Goal: Task Accomplishment & Management: Use online tool/utility

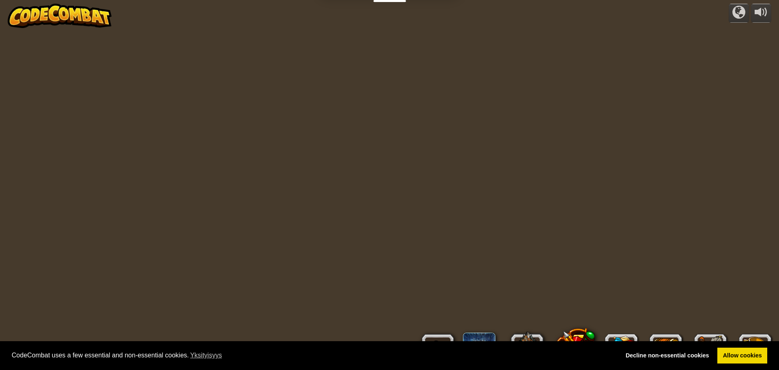
select select "fi"
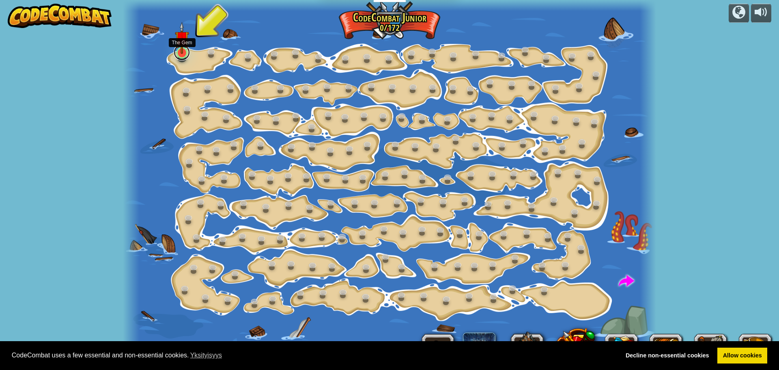
click at [181, 54] on link at bounding box center [182, 52] width 16 height 16
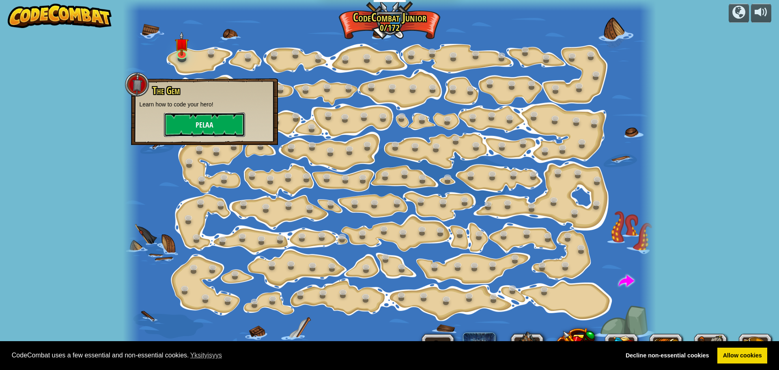
click at [200, 125] on button "Pelaa" at bounding box center [204, 124] width 81 height 24
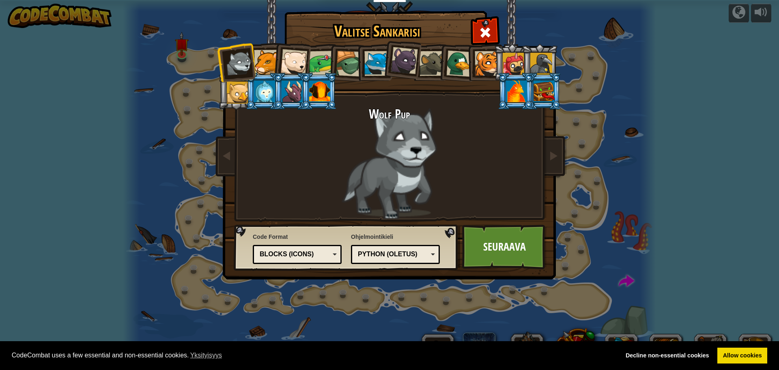
click at [547, 64] on div at bounding box center [541, 64] width 22 height 22
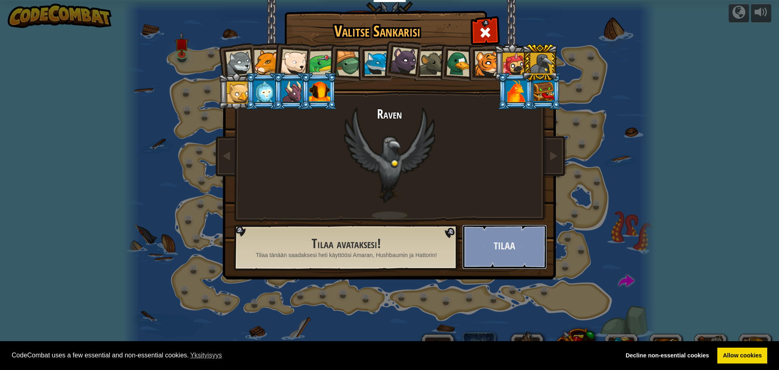
click at [497, 245] on button "Tilaa" at bounding box center [504, 246] width 85 height 45
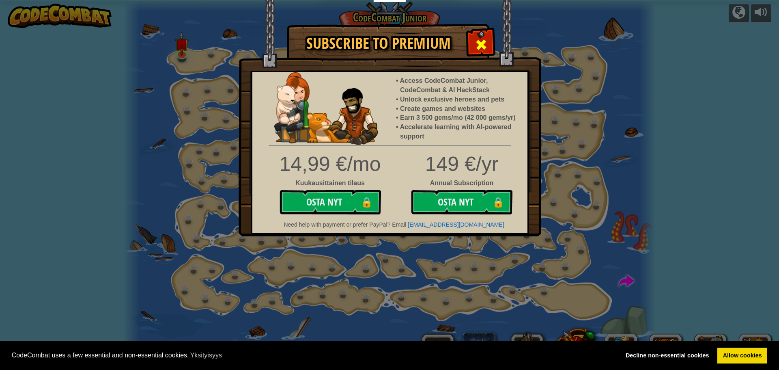
click at [482, 44] on span at bounding box center [481, 44] width 13 height 13
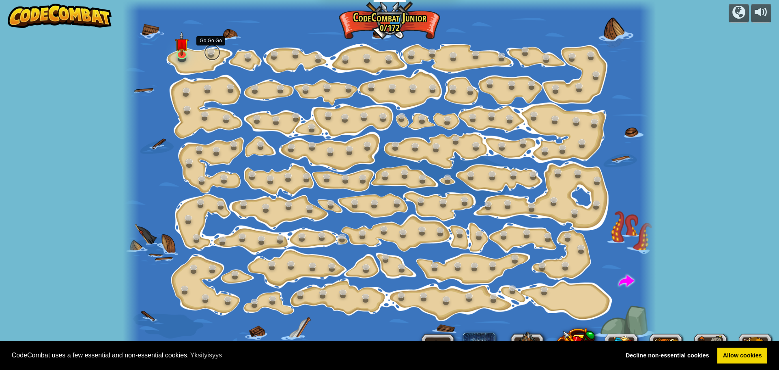
click at [210, 54] on link at bounding box center [212, 52] width 16 height 16
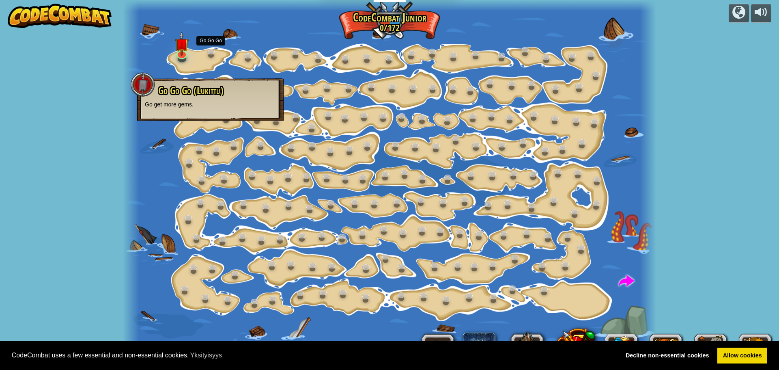
click at [202, 86] on span "Go Go Go (Lukittu)" at bounding box center [190, 91] width 65 height 14
click at [196, 55] on div at bounding box center [389, 185] width 533 height 370
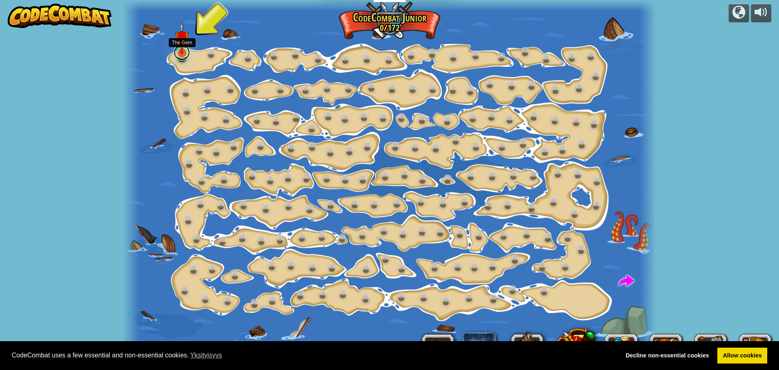
click at [179, 55] on link at bounding box center [182, 52] width 16 height 16
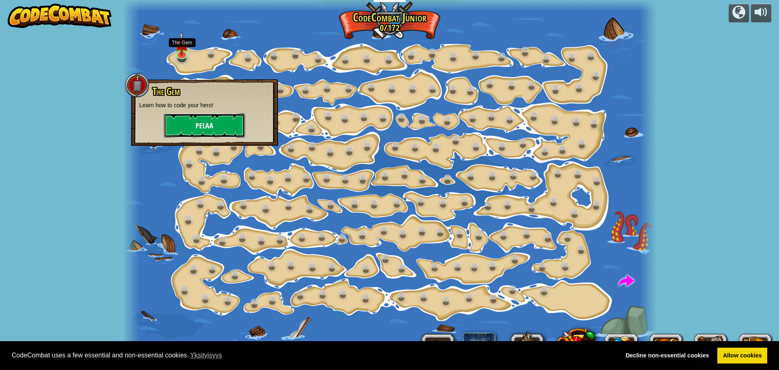
click at [216, 120] on button "Pelaa" at bounding box center [204, 125] width 81 height 24
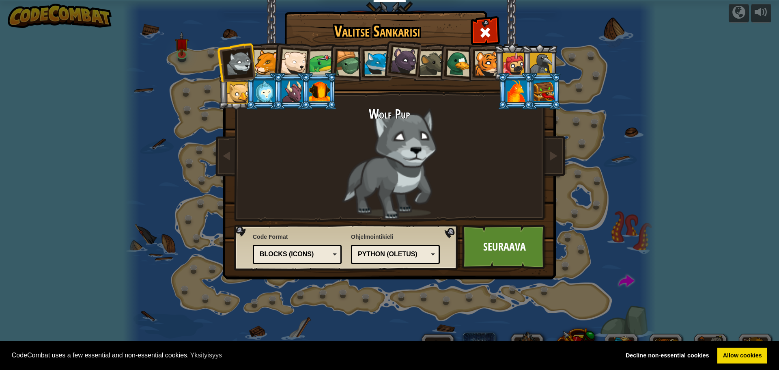
click at [520, 69] on div at bounding box center [514, 64] width 22 height 22
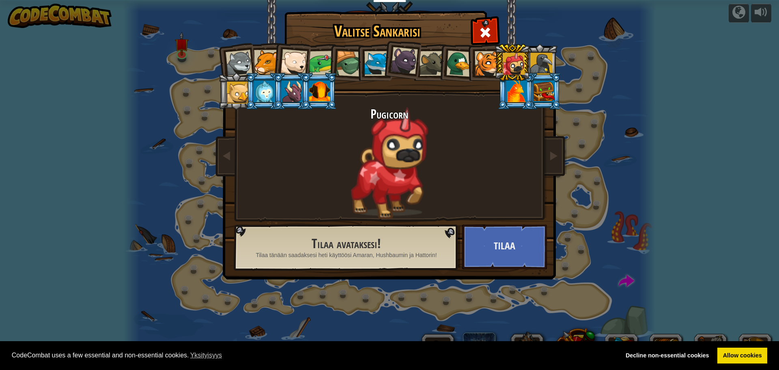
click at [490, 60] on div at bounding box center [487, 63] width 25 height 25
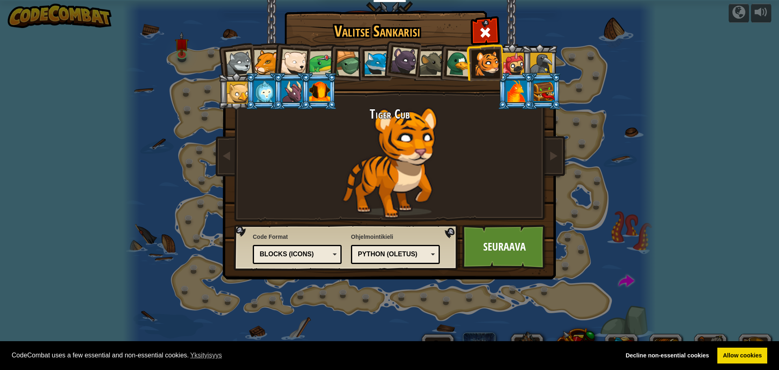
click at [357, 68] on li at bounding box center [374, 62] width 37 height 37
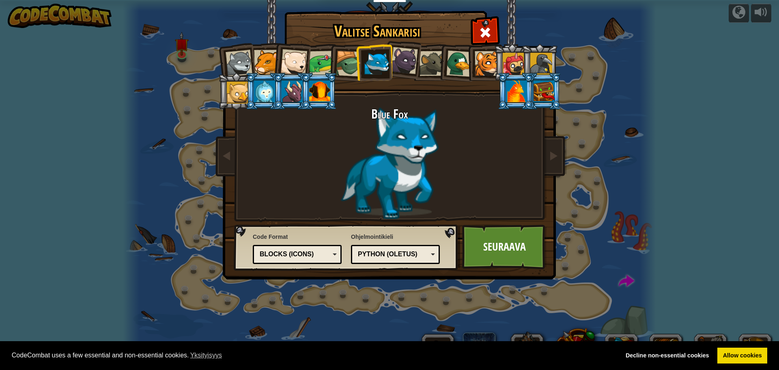
click at [350, 67] on div at bounding box center [349, 64] width 26 height 26
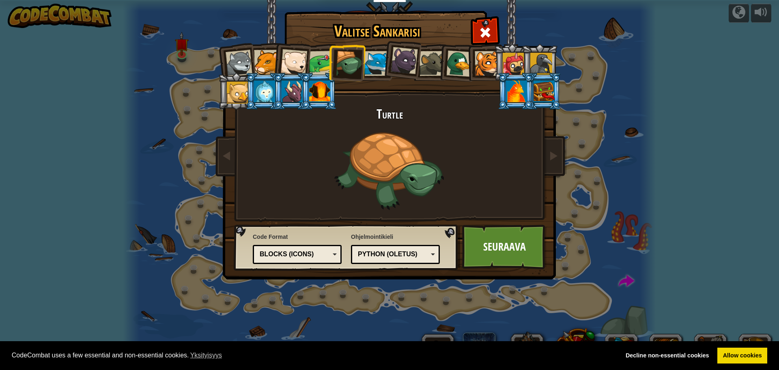
click at [386, 253] on div "Python (Oletus)" at bounding box center [393, 254] width 70 height 9
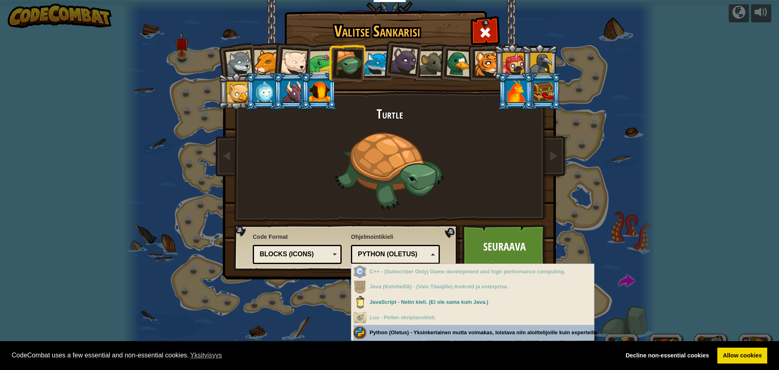
click at [420, 332] on div "Valitse Sankarisi 0 Wolf Pup Cougar Polar Bear Cub Frog Turtle Blue Fox Panther…" at bounding box center [389, 185] width 779 height 370
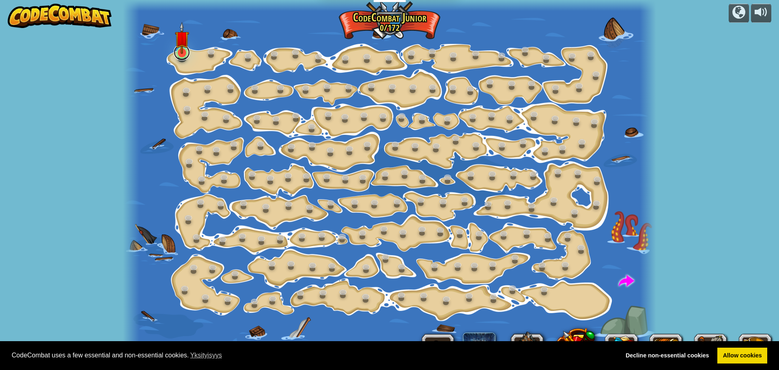
click at [182, 56] on link at bounding box center [182, 52] width 16 height 16
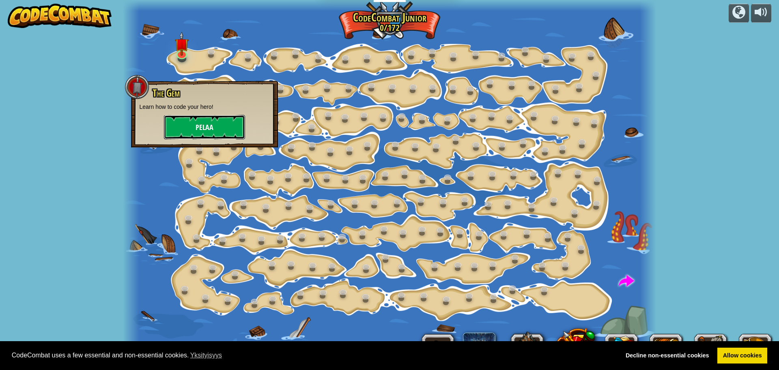
click at [210, 134] on button "Pelaa" at bounding box center [204, 127] width 81 height 24
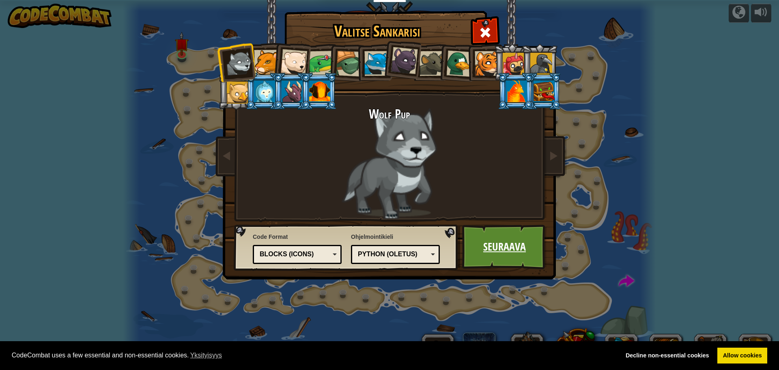
click at [525, 246] on link "Seuraava" at bounding box center [504, 246] width 85 height 45
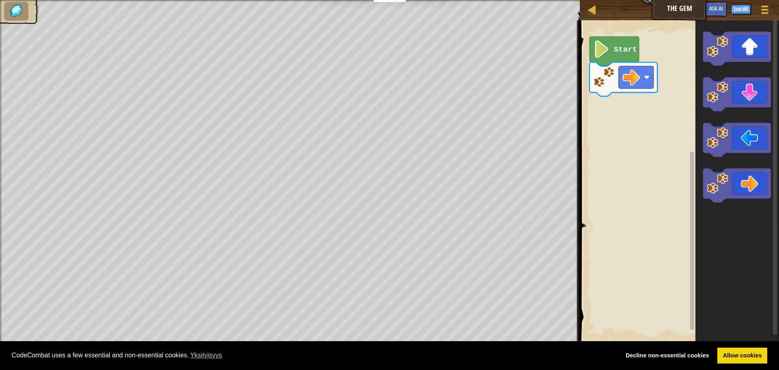
click at [606, 52] on image "Blocklyn työnäkymä" at bounding box center [602, 49] width 17 height 17
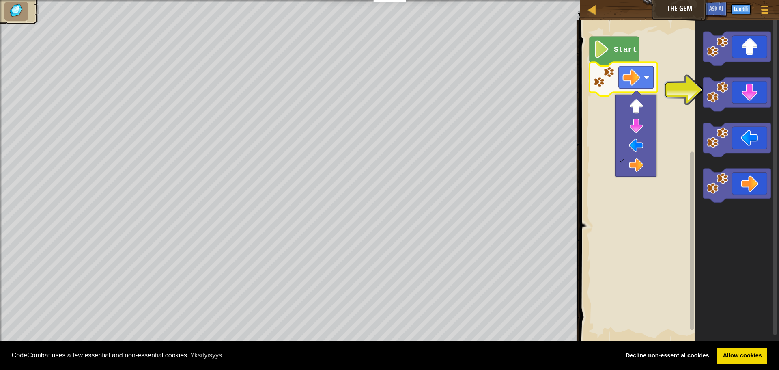
click at [607, 116] on rect "Blocklyn työnäkymä" at bounding box center [678, 181] width 202 height 331
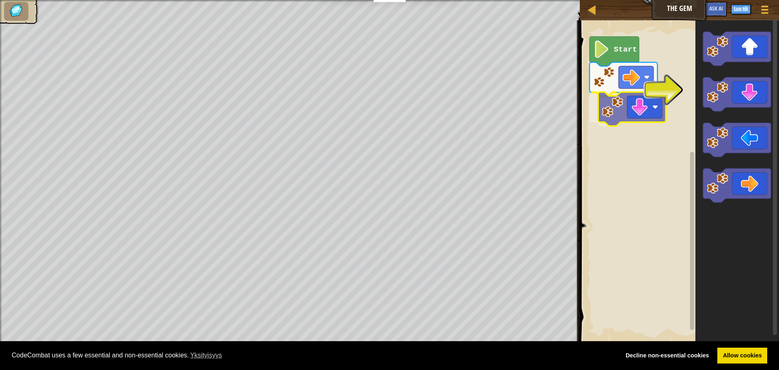
click at [631, 111] on div "Start" at bounding box center [678, 181] width 202 height 331
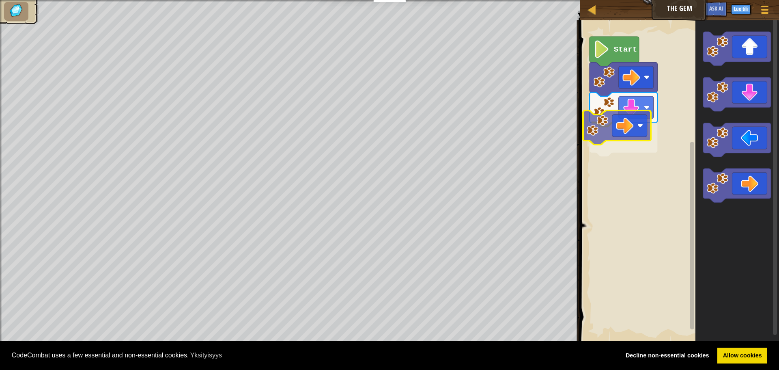
click at [629, 142] on div "Start" at bounding box center [678, 181] width 202 height 331
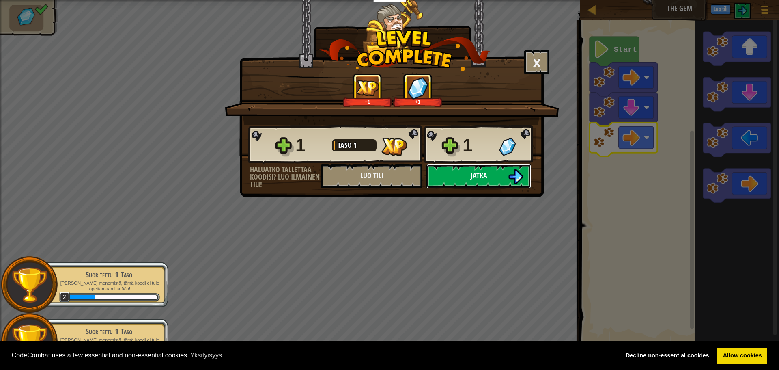
click at [466, 178] on button "Jatka" at bounding box center [479, 176] width 105 height 24
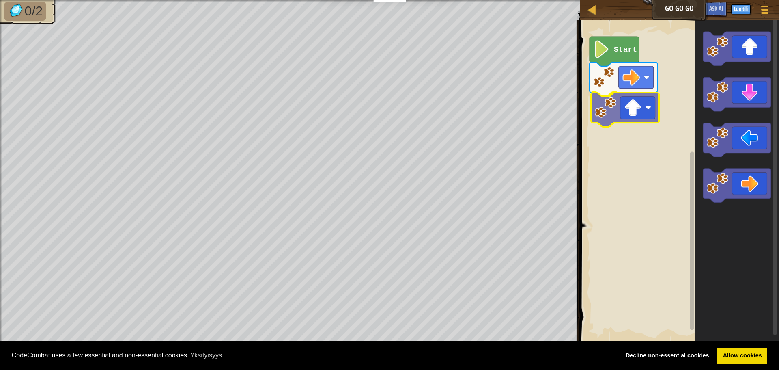
click at [636, 114] on div "Start" at bounding box center [678, 181] width 202 height 331
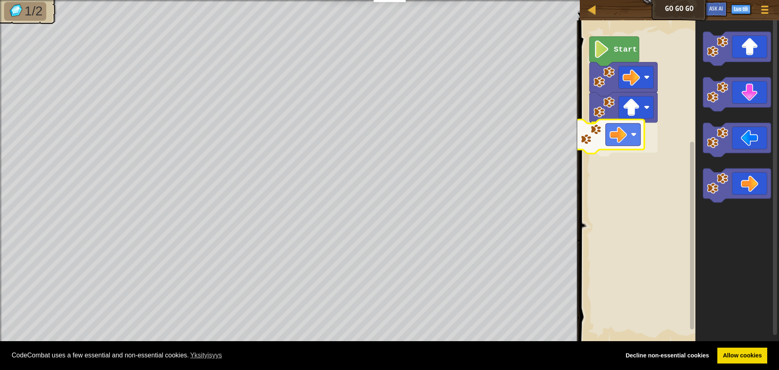
click at [628, 137] on div "Start" at bounding box center [678, 181] width 202 height 331
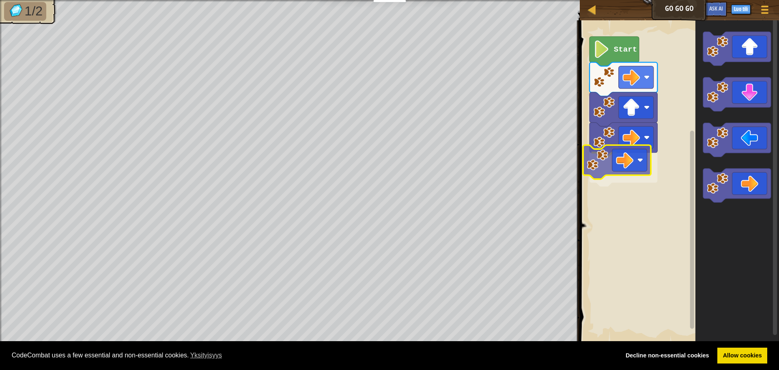
click at [638, 165] on div "Start" at bounding box center [678, 181] width 202 height 331
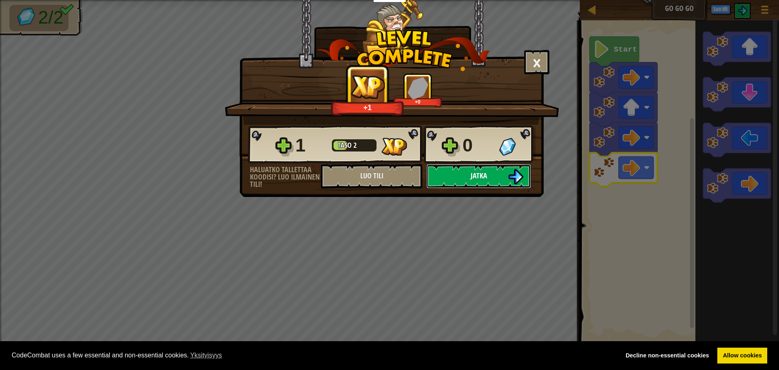
click at [472, 177] on span "Jatka" at bounding box center [479, 175] width 17 height 10
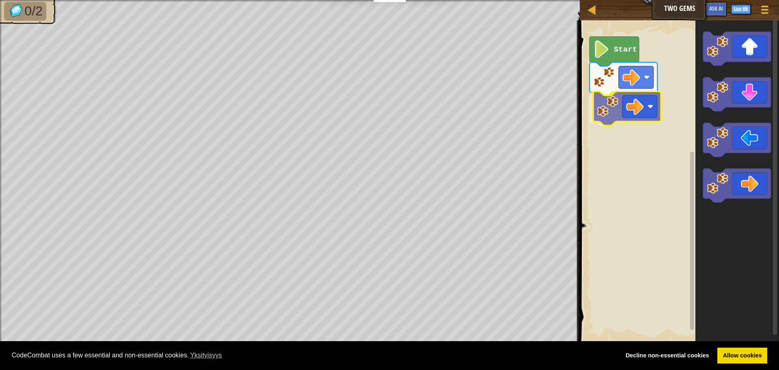
click at [646, 108] on div "Start" at bounding box center [678, 181] width 202 height 331
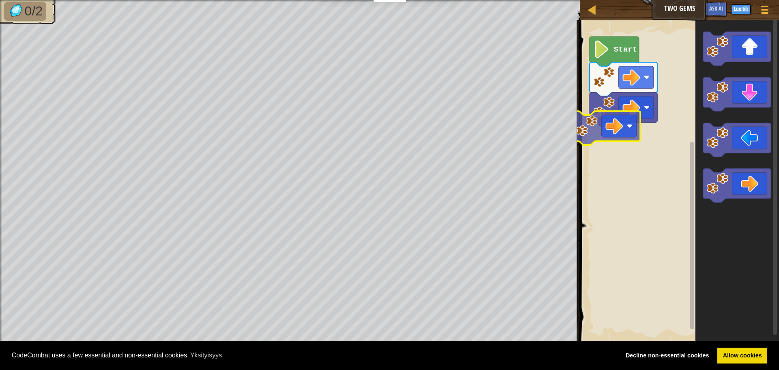
click at [616, 127] on div "Start" at bounding box center [678, 181] width 202 height 331
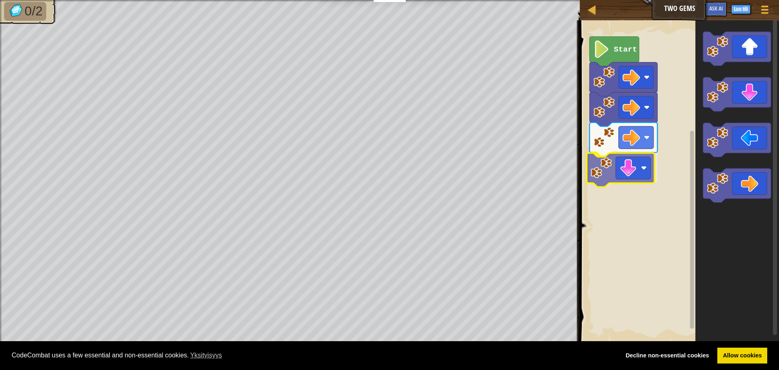
click at [640, 174] on div "Start" at bounding box center [678, 181] width 202 height 331
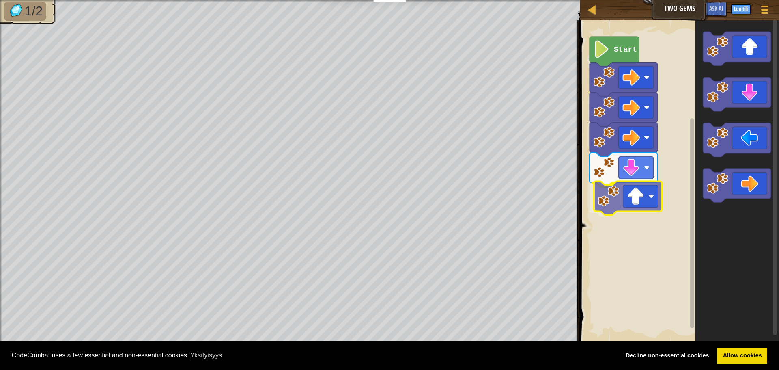
click at [638, 199] on div "Start" at bounding box center [678, 181] width 202 height 331
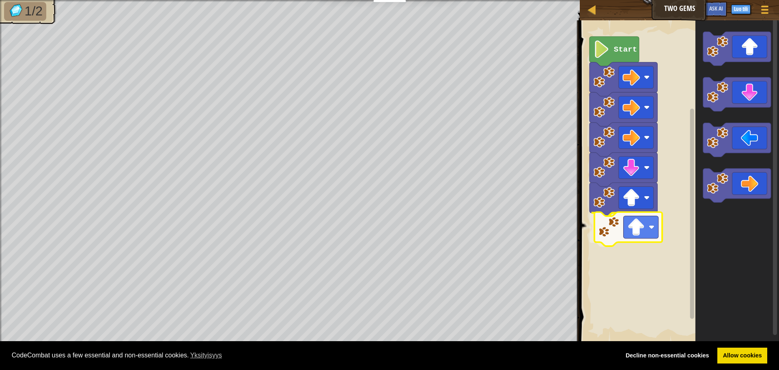
click at [633, 228] on div "Start" at bounding box center [678, 181] width 202 height 331
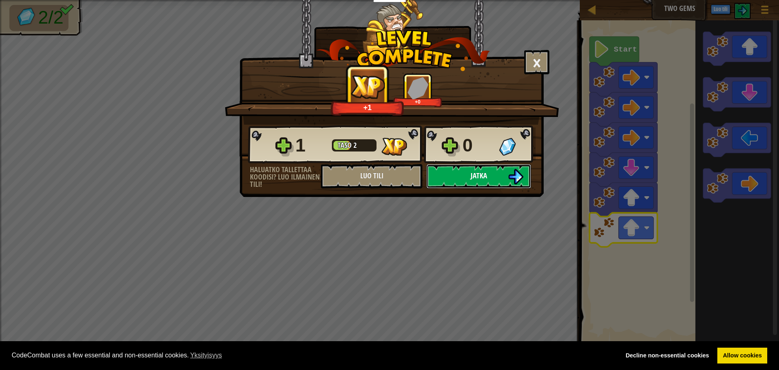
click at [480, 177] on span "Jatka" at bounding box center [479, 175] width 17 height 10
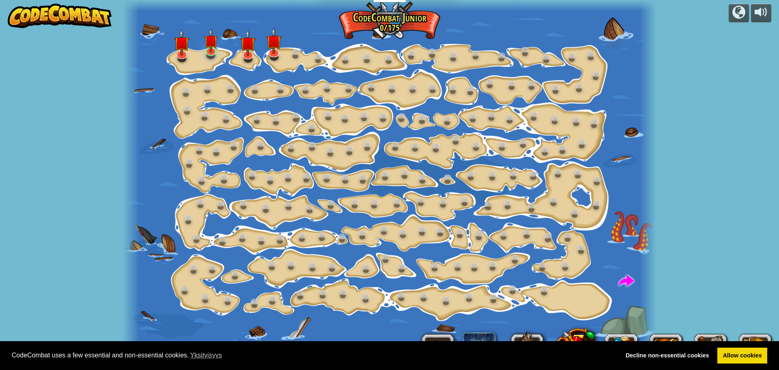
select select "fi"
drag, startPoint x: 273, startPoint y: 52, endPoint x: 298, endPoint y: 82, distance: 38.9
click at [273, 53] on link at bounding box center [274, 53] width 16 height 12
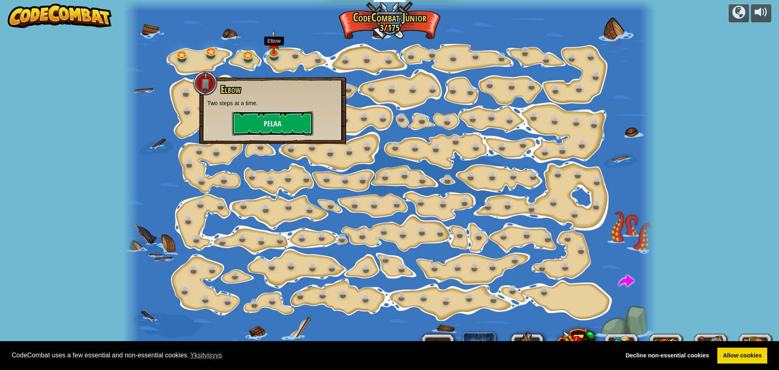
click at [268, 118] on button "Pelaa" at bounding box center [272, 123] width 81 height 24
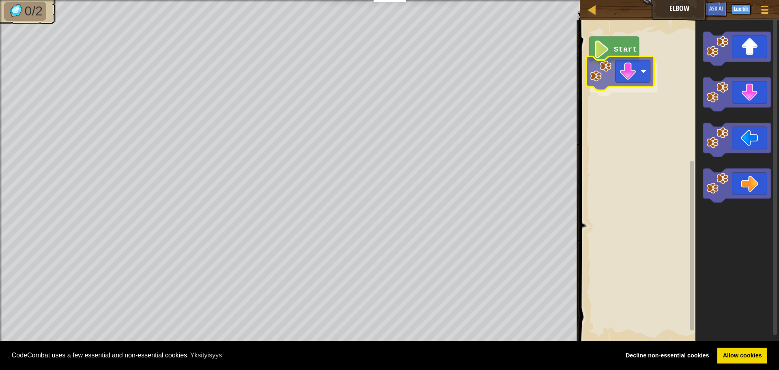
click at [645, 74] on div "Start" at bounding box center [678, 181] width 202 height 331
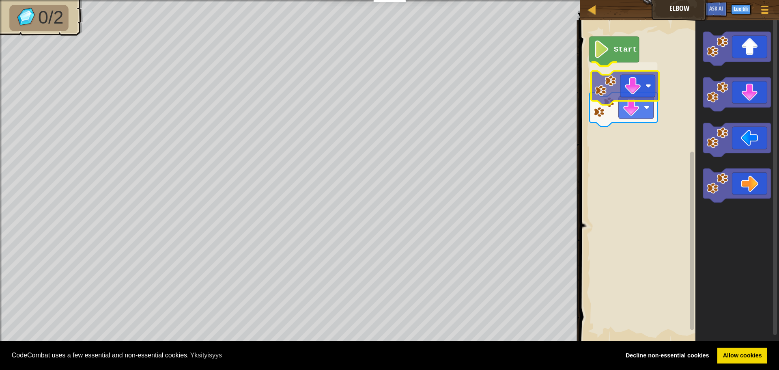
click at [633, 117] on div "Start" at bounding box center [678, 181] width 202 height 331
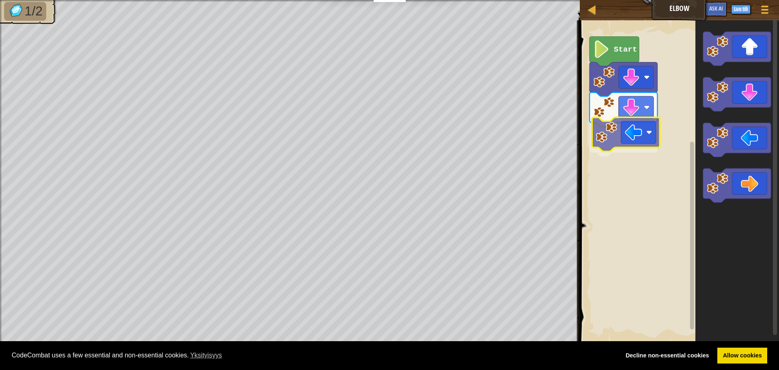
click at [627, 137] on div "Start" at bounding box center [678, 181] width 202 height 331
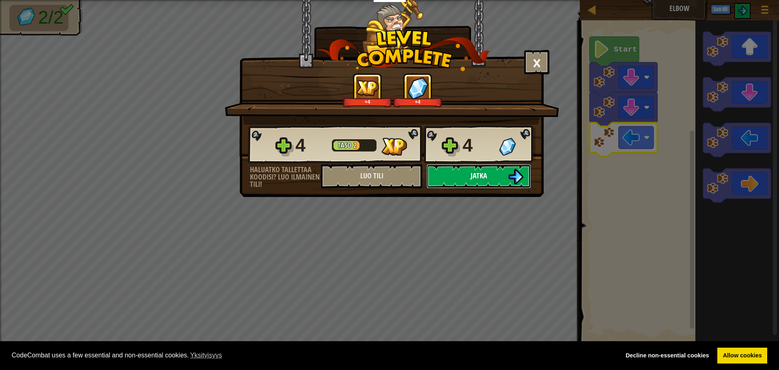
click at [490, 177] on button "Jatka" at bounding box center [479, 176] width 105 height 24
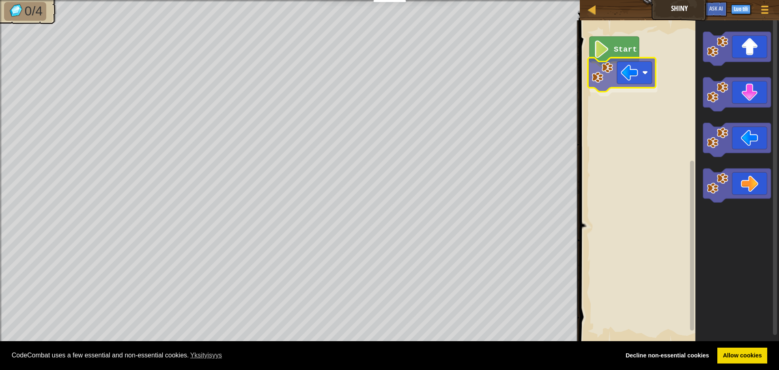
click at [632, 77] on div "Start" at bounding box center [678, 181] width 202 height 331
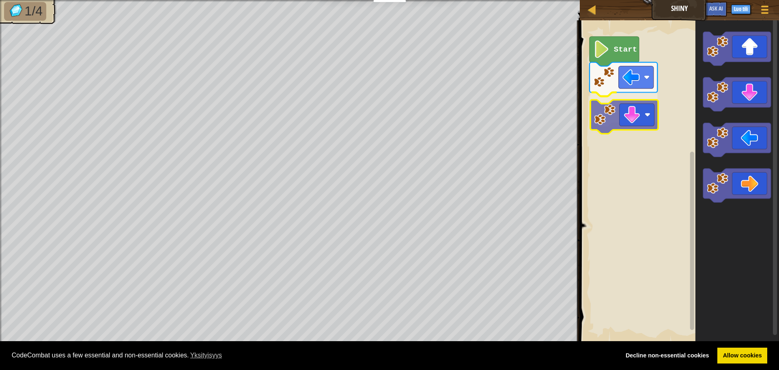
click at [644, 122] on div "Start" at bounding box center [678, 181] width 202 height 331
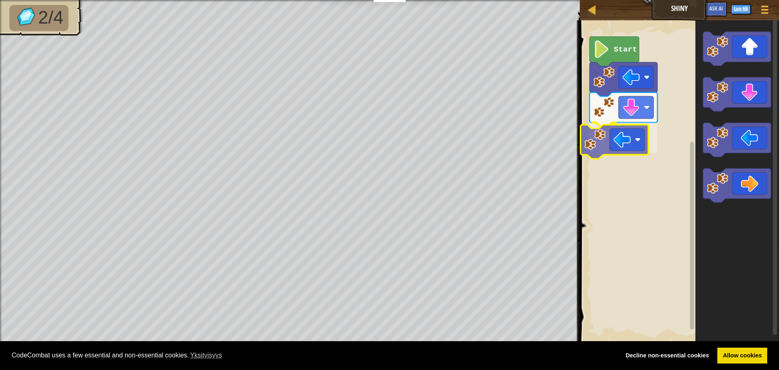
click at [628, 149] on div "Start" at bounding box center [678, 181] width 202 height 331
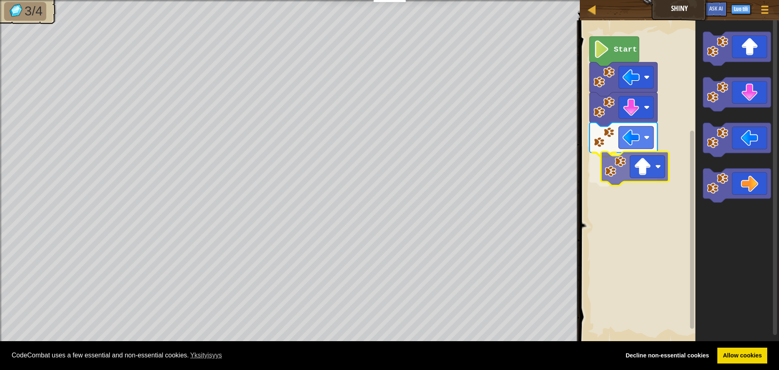
click at [652, 160] on div "Start" at bounding box center [678, 181] width 202 height 331
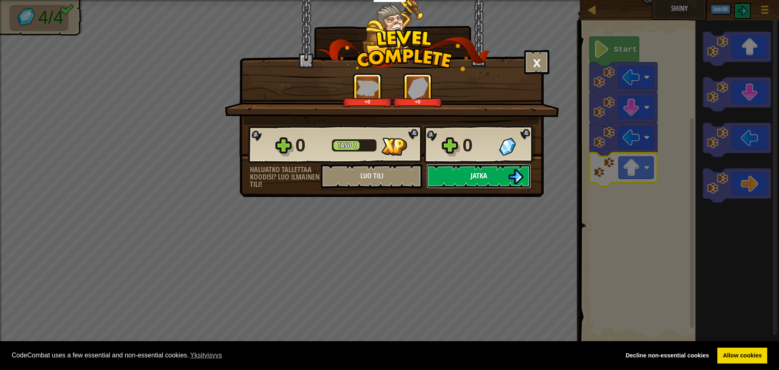
click at [478, 178] on span "Jatka" at bounding box center [479, 175] width 17 height 10
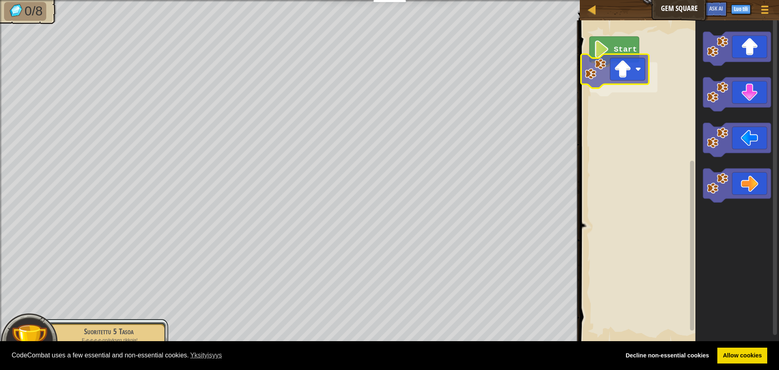
click at [624, 73] on div "Start" at bounding box center [678, 181] width 202 height 331
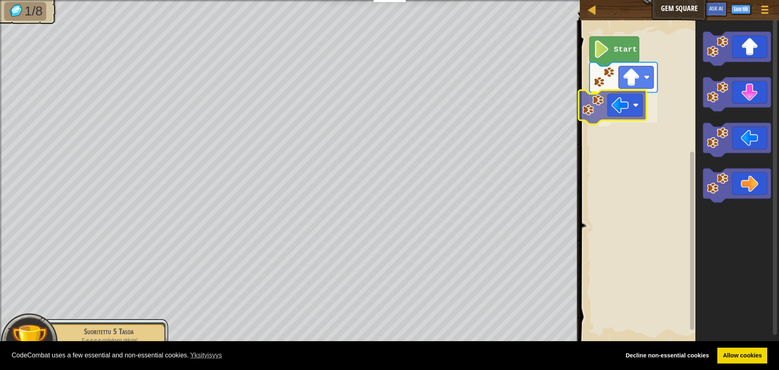
click at [623, 106] on div "Start" at bounding box center [678, 181] width 202 height 331
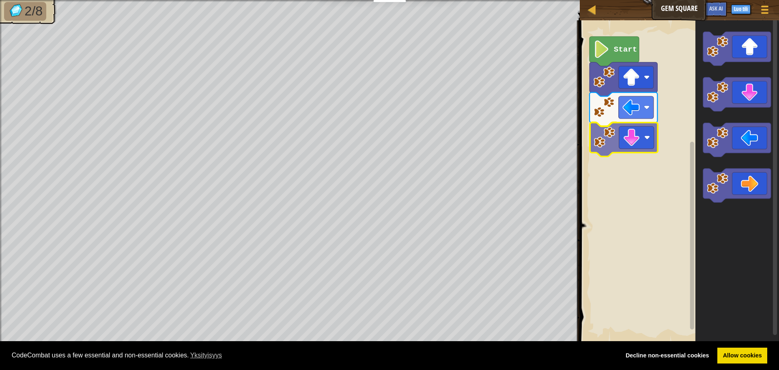
click at [635, 142] on div "Start" at bounding box center [678, 181] width 202 height 331
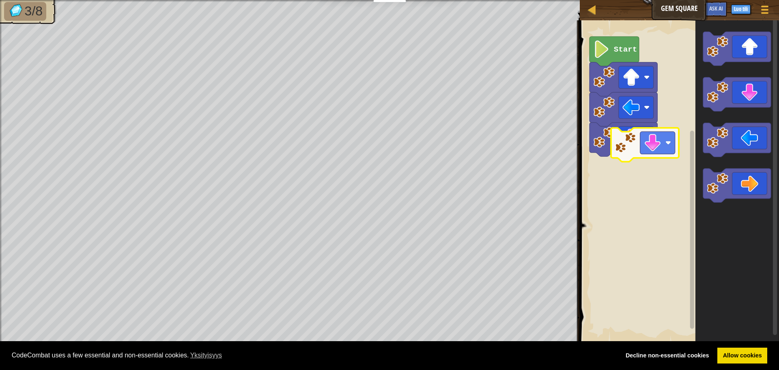
click at [661, 142] on div "Start" at bounding box center [678, 181] width 202 height 331
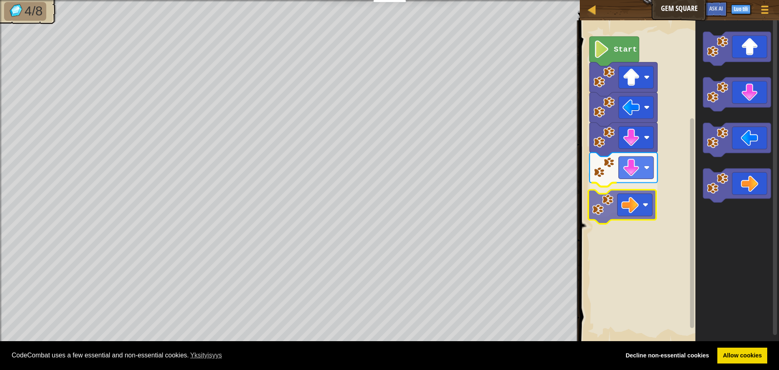
click at [642, 206] on div "Start" at bounding box center [678, 181] width 202 height 331
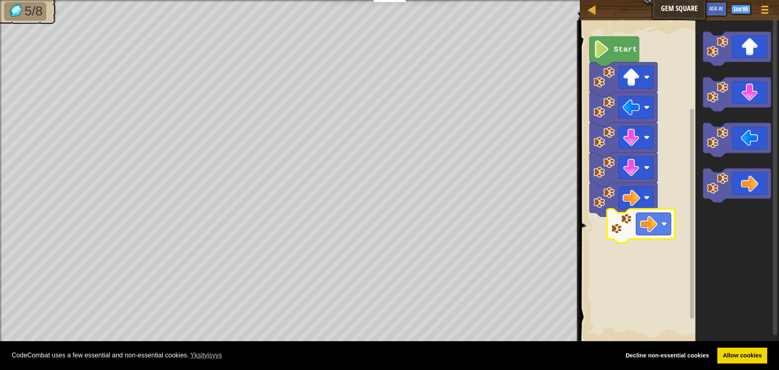
click at [659, 231] on div "Start" at bounding box center [678, 181] width 202 height 331
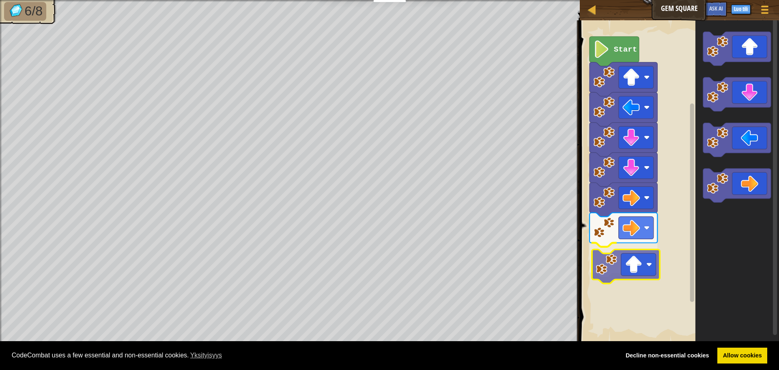
click at [639, 271] on div "Start" at bounding box center [678, 181] width 202 height 331
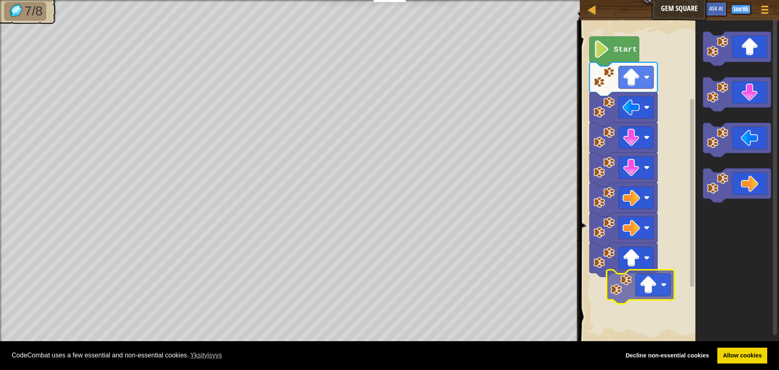
click at [657, 286] on div "Start" at bounding box center [678, 181] width 202 height 331
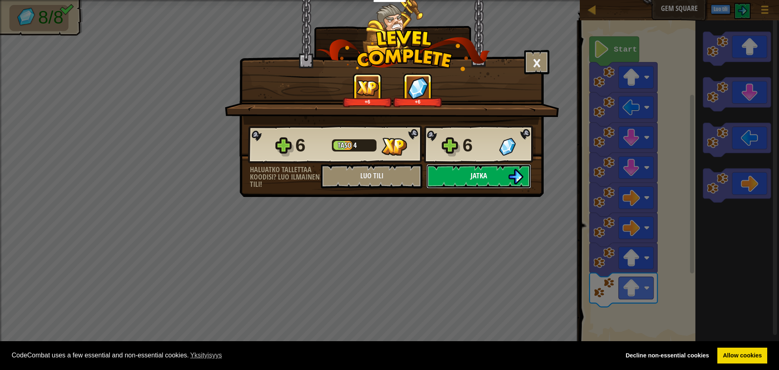
click at [483, 176] on span "Jatka" at bounding box center [479, 175] width 17 height 10
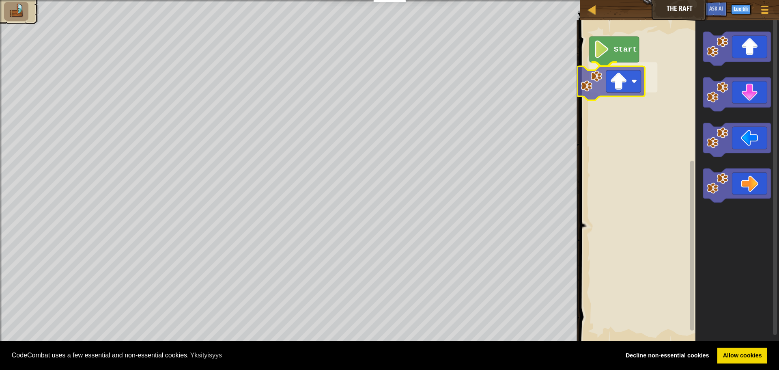
click at [635, 84] on div "Start" at bounding box center [678, 181] width 202 height 331
click at [622, 90] on div "Start" at bounding box center [678, 181] width 202 height 331
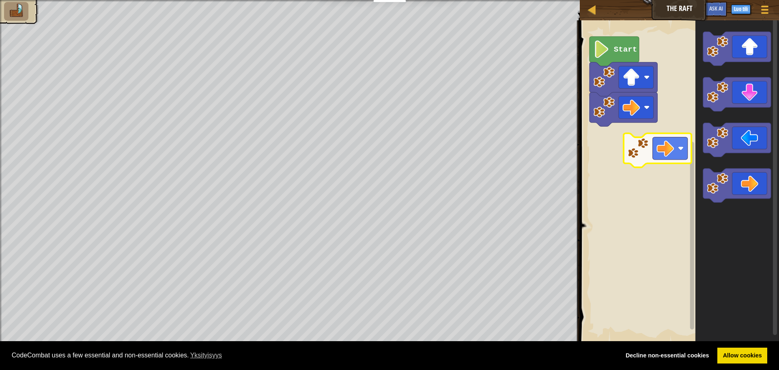
click at [664, 131] on div "Start" at bounding box center [678, 181] width 202 height 331
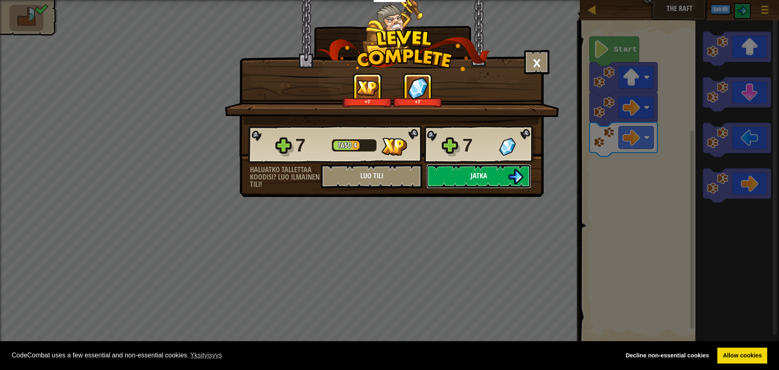
click at [488, 172] on button "Jatka" at bounding box center [479, 176] width 105 height 24
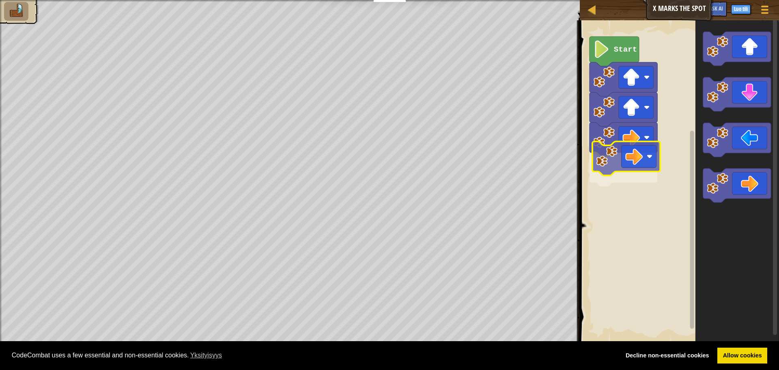
click at [637, 166] on div "Start" at bounding box center [678, 181] width 202 height 331
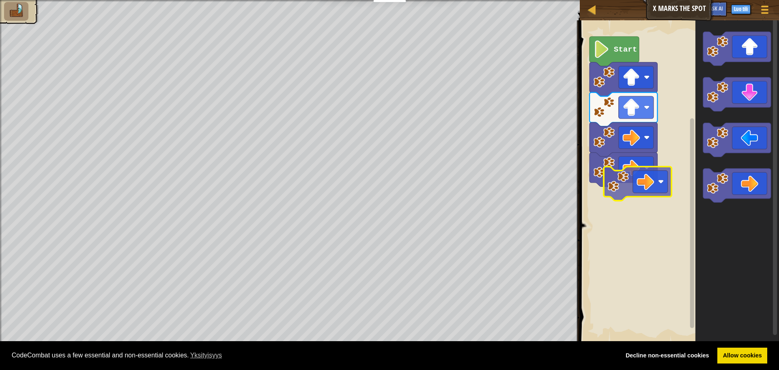
click at [642, 177] on div "Start" at bounding box center [678, 181] width 202 height 331
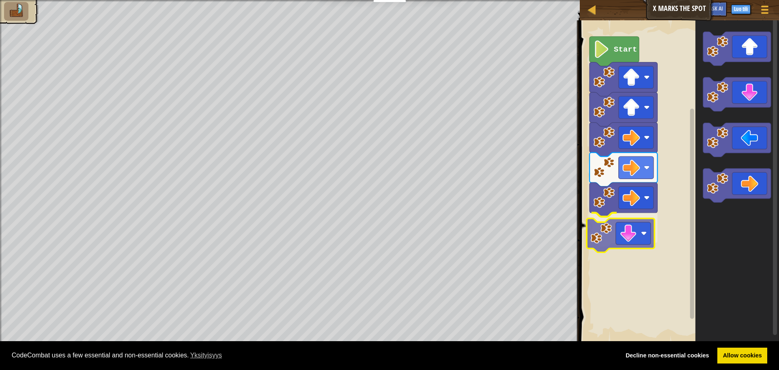
click at [633, 226] on div "Start" at bounding box center [678, 181] width 202 height 331
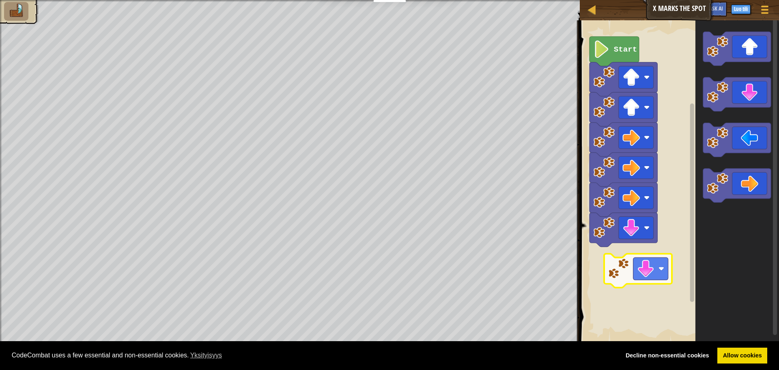
click at [649, 275] on div "Start" at bounding box center [678, 181] width 202 height 331
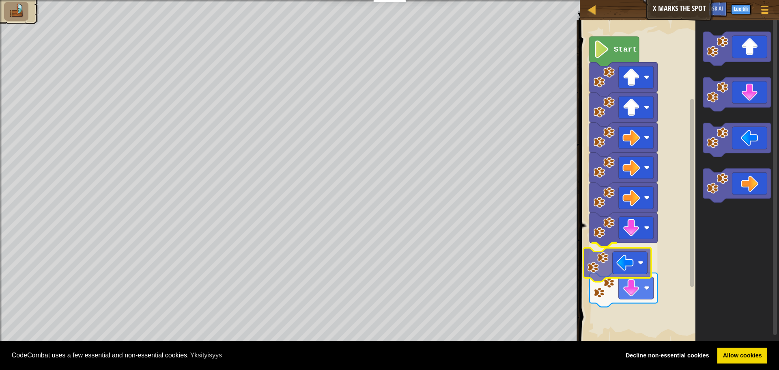
click at [624, 293] on div "Start" at bounding box center [678, 181] width 202 height 331
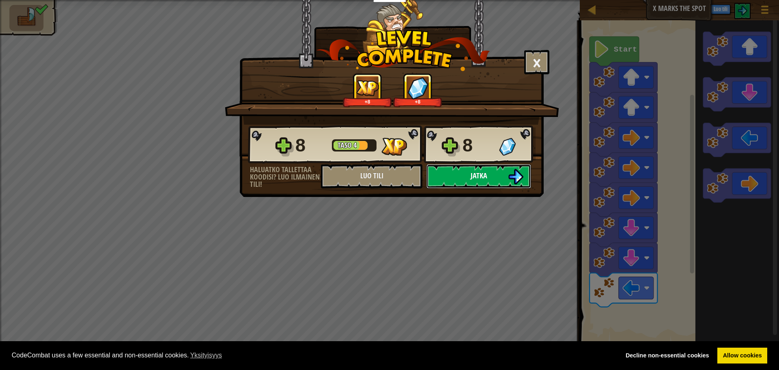
click at [472, 176] on span "Jatka" at bounding box center [479, 175] width 17 height 10
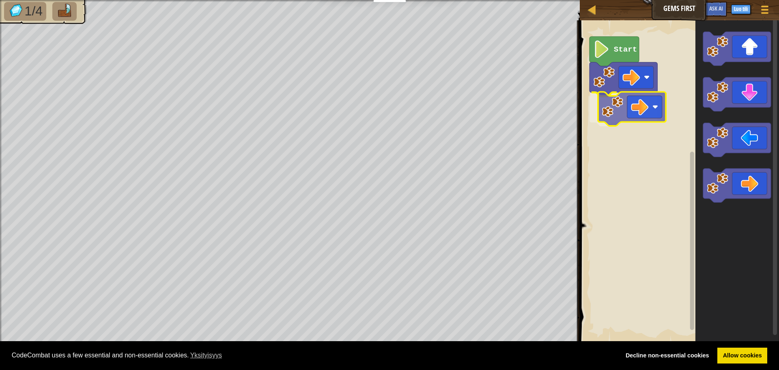
click at [642, 123] on div "Start" at bounding box center [678, 181] width 202 height 331
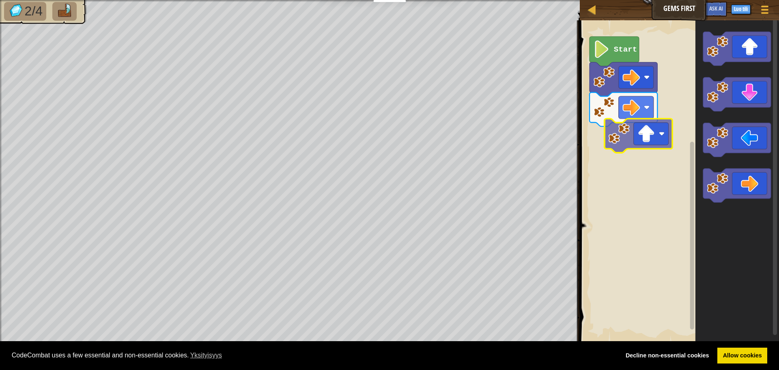
click at [654, 139] on div "Start" at bounding box center [678, 181] width 202 height 331
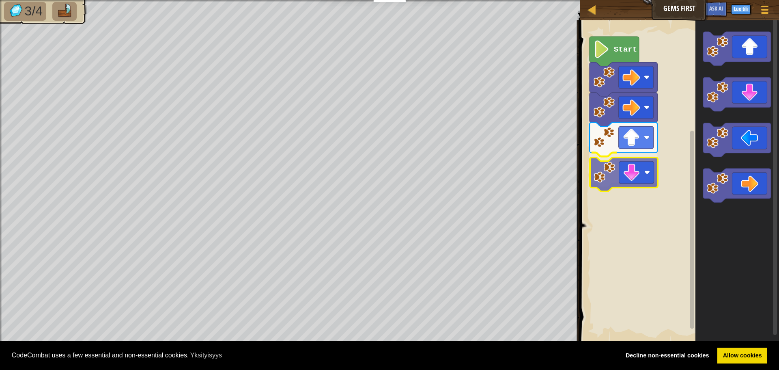
click at [642, 167] on div "Start" at bounding box center [678, 181] width 202 height 331
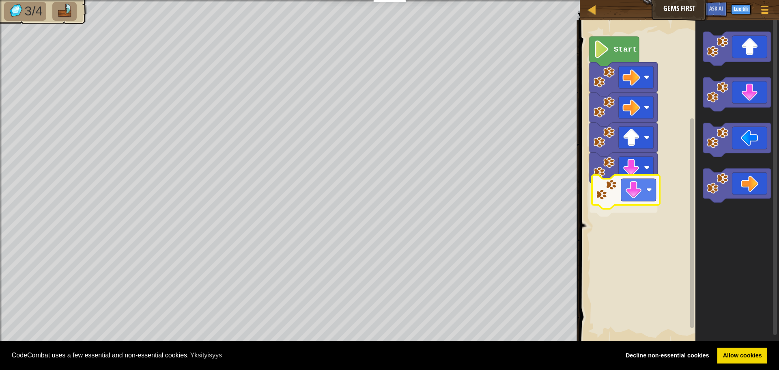
click at [630, 212] on div "Start" at bounding box center [678, 181] width 202 height 331
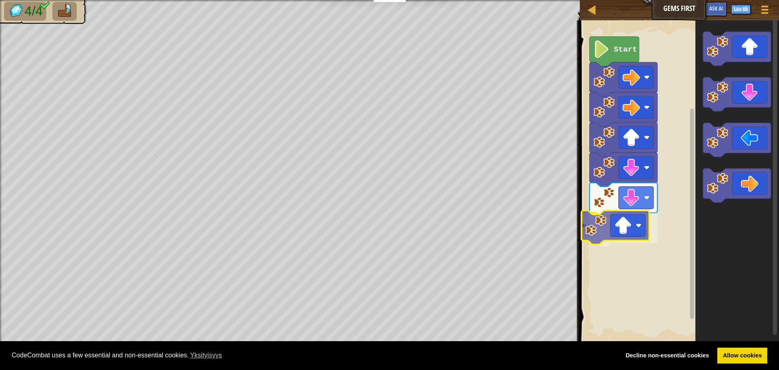
click at [639, 229] on div "Start" at bounding box center [678, 181] width 202 height 331
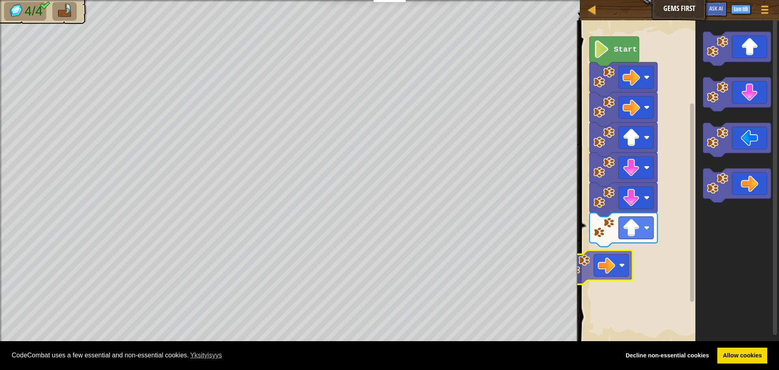
click at [611, 269] on div "Start" at bounding box center [678, 181] width 202 height 331
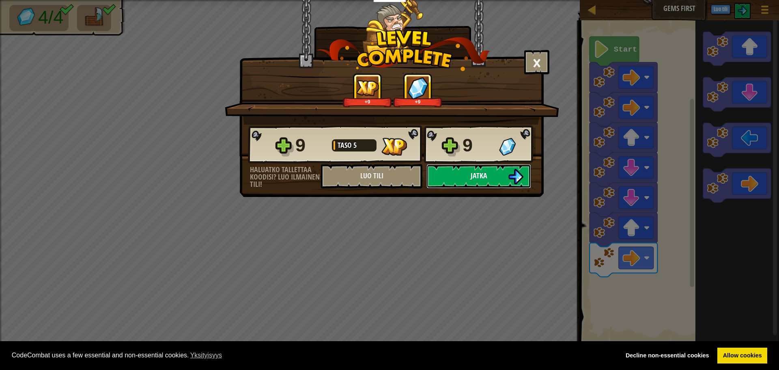
click at [477, 177] on span "Jatka" at bounding box center [479, 175] width 17 height 10
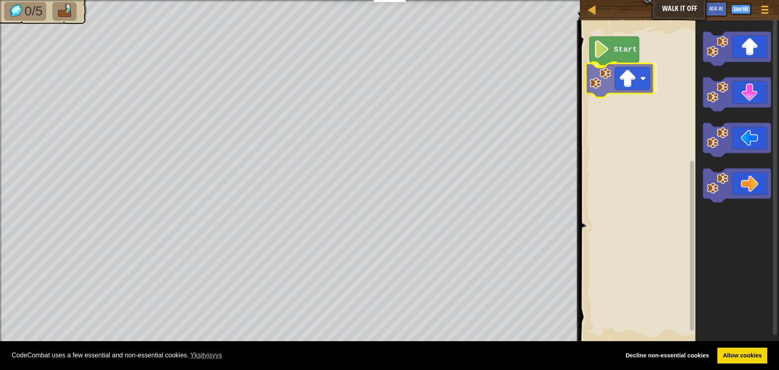
click at [630, 80] on div "Start" at bounding box center [678, 181] width 202 height 331
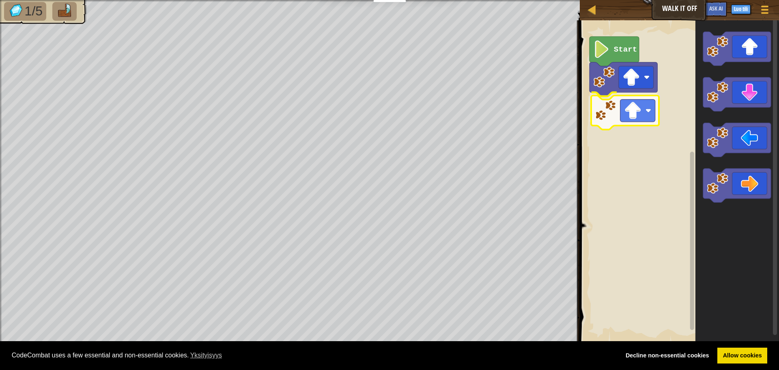
click at [638, 109] on div "Start" at bounding box center [678, 181] width 202 height 331
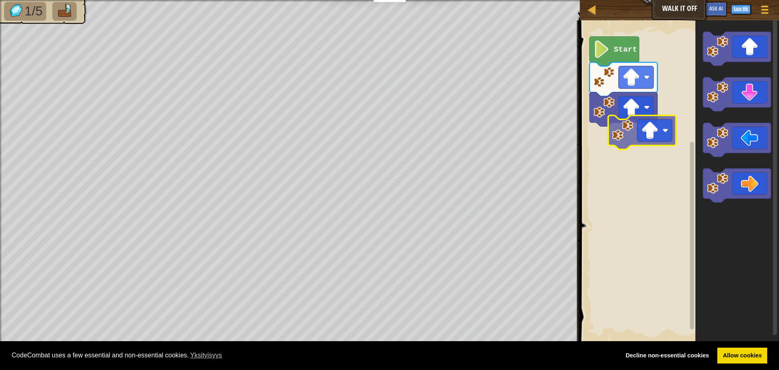
click at [645, 138] on div "Start" at bounding box center [678, 181] width 202 height 331
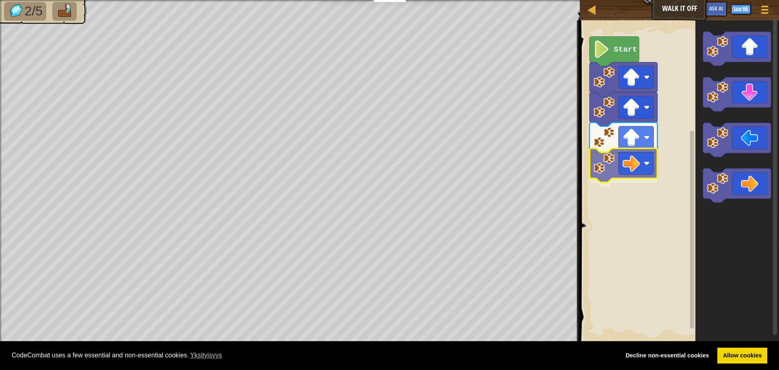
click at [638, 170] on div "Start" at bounding box center [678, 181] width 202 height 331
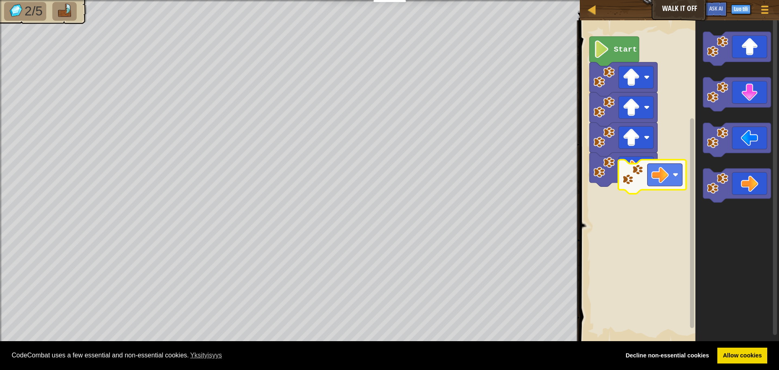
click at [674, 185] on div "Start" at bounding box center [678, 181] width 202 height 331
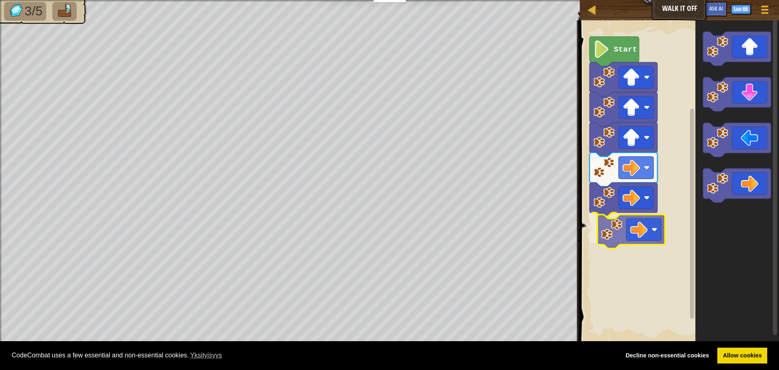
click at [645, 228] on div "Start" at bounding box center [678, 181] width 202 height 331
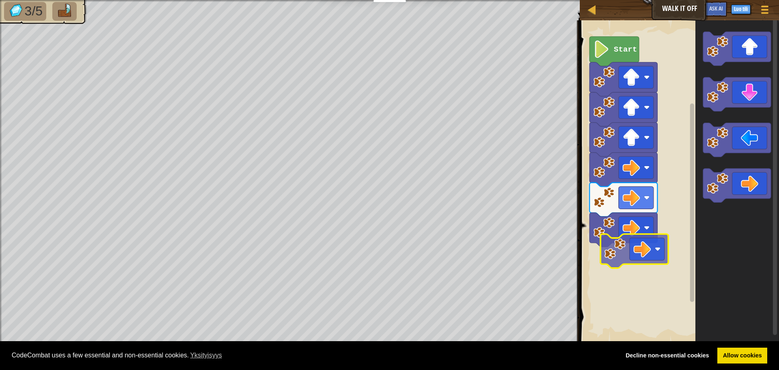
click at [642, 246] on div "Start" at bounding box center [678, 181] width 202 height 331
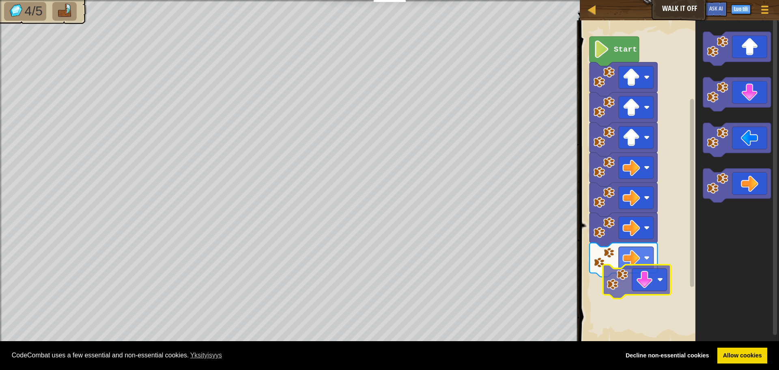
click at [647, 281] on div "Start" at bounding box center [678, 181] width 202 height 331
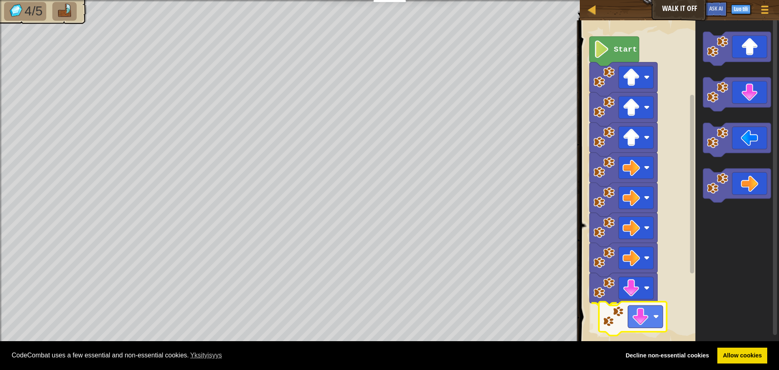
click at [639, 325] on div "Start" at bounding box center [678, 181] width 202 height 331
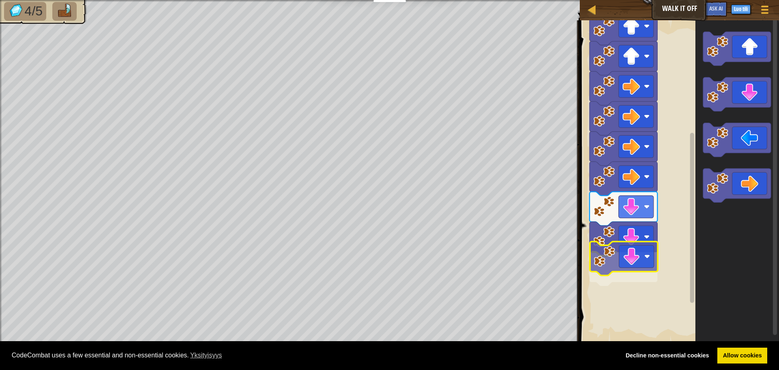
click at [628, 268] on div "Start" at bounding box center [678, 181] width 202 height 331
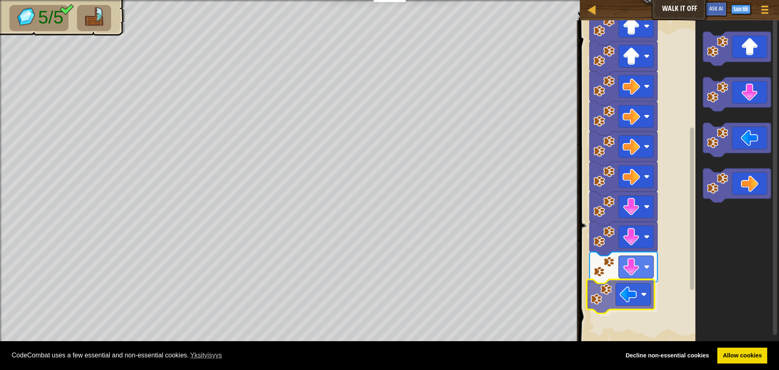
click at [631, 295] on div "Start" at bounding box center [678, 181] width 202 height 331
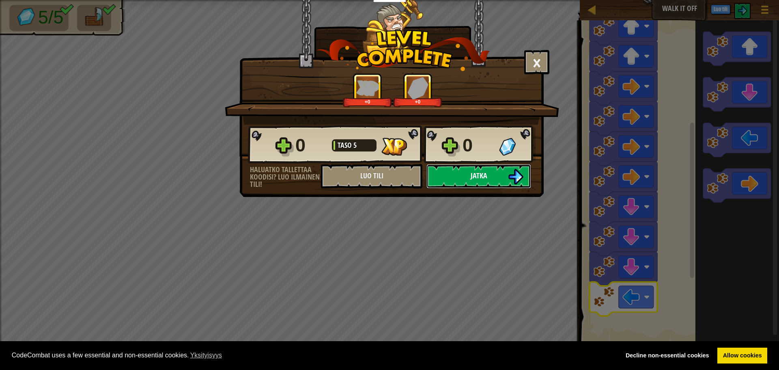
click at [495, 173] on button "Jatka" at bounding box center [479, 176] width 105 height 24
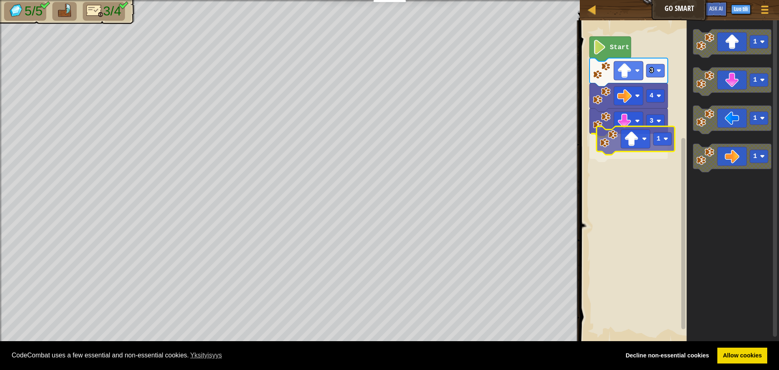
click at [651, 165] on div "4 3 1 3 Start 1 1 1 1 1" at bounding box center [678, 181] width 202 height 331
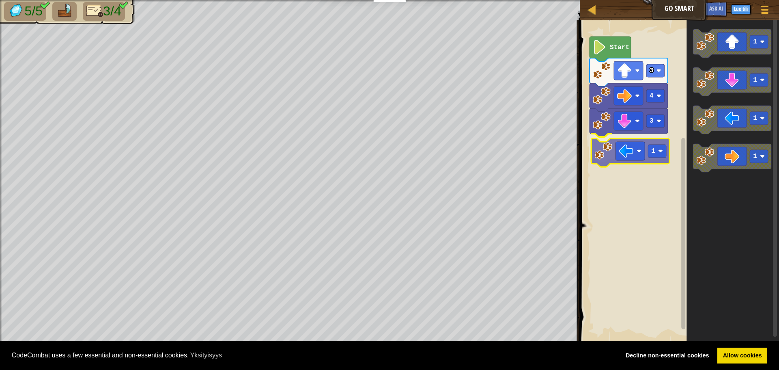
click at [628, 153] on div "Start 3 4 3 1 1 1 1 1 1" at bounding box center [678, 181] width 202 height 331
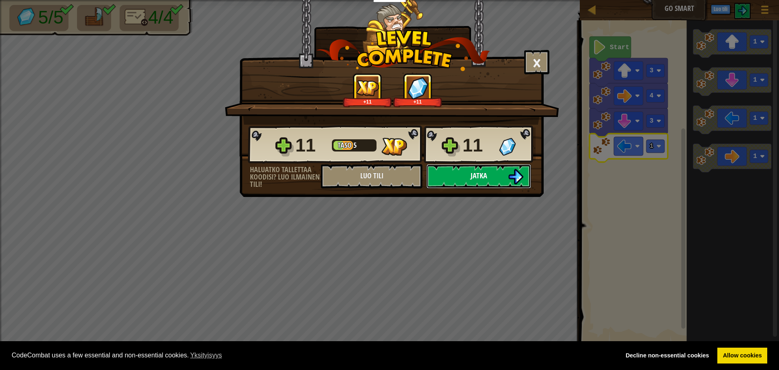
click at [483, 177] on span "Jatka" at bounding box center [479, 175] width 17 height 10
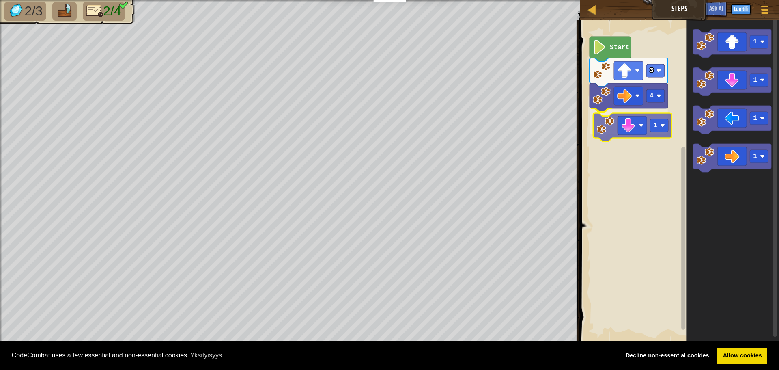
click at [625, 127] on div "4 1 3 Start 1 1 1 1 1" at bounding box center [678, 181] width 202 height 331
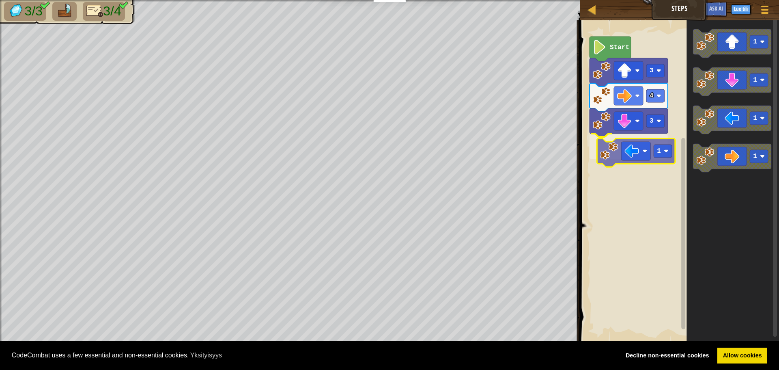
click at [621, 153] on div "Start 3 4 3 1 1 1 1 1 1" at bounding box center [678, 181] width 202 height 331
click at [662, 152] on rect "Blocklyn työnäkymä" at bounding box center [655, 146] width 18 height 13
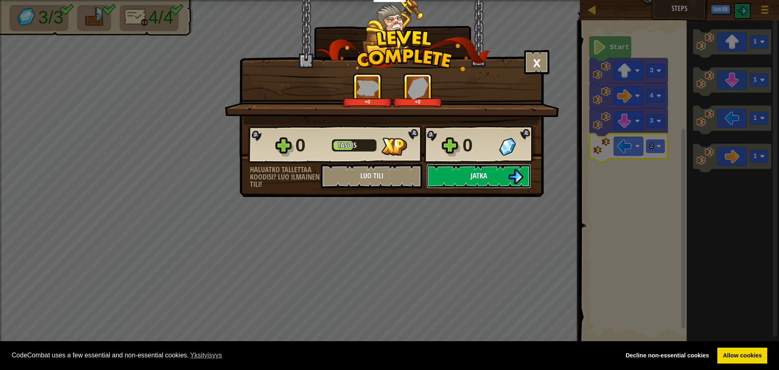
click at [458, 175] on button "Jatka" at bounding box center [479, 176] width 105 height 24
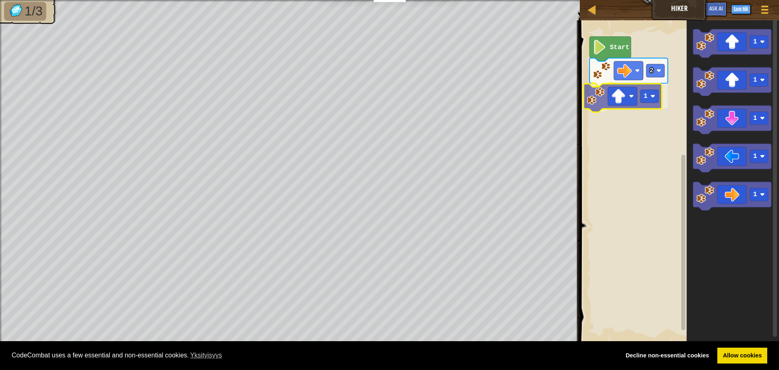
click at [612, 99] on div "2 1 Start 1 1 1 1 1 1" at bounding box center [678, 181] width 202 height 331
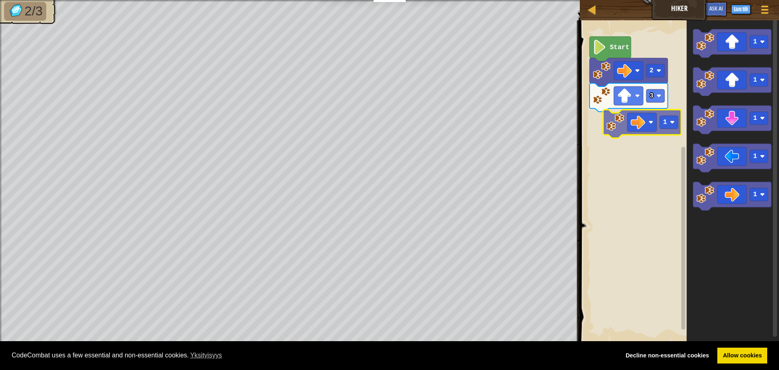
click at [650, 123] on div "Start 2 3 1 1 1 1 1 1" at bounding box center [678, 181] width 202 height 331
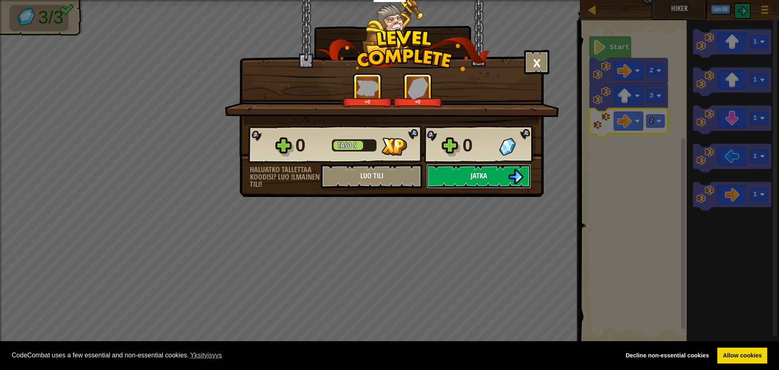
click at [479, 175] on span "Jatka" at bounding box center [479, 175] width 17 height 10
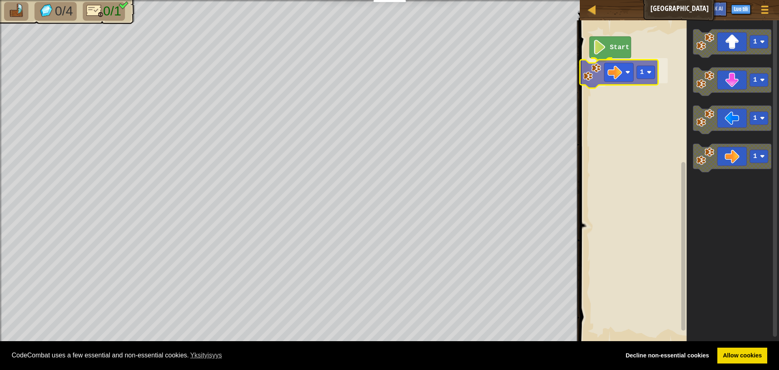
click at [621, 76] on div "Start 1 1 1 1 1 1" at bounding box center [678, 181] width 202 height 331
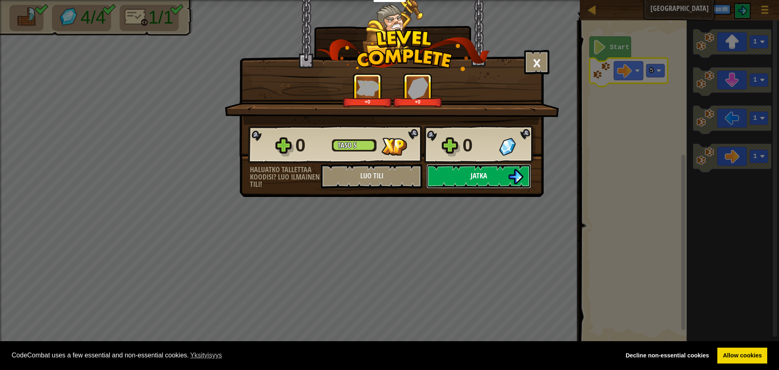
click at [491, 169] on button "Jatka" at bounding box center [479, 176] width 105 height 24
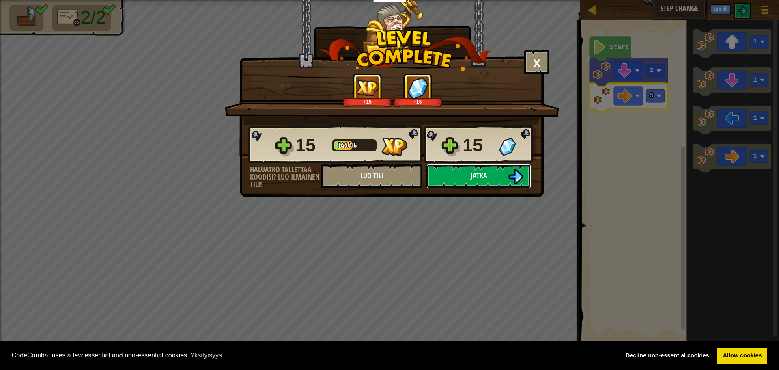
click at [491, 179] on button "Jatka" at bounding box center [479, 176] width 105 height 24
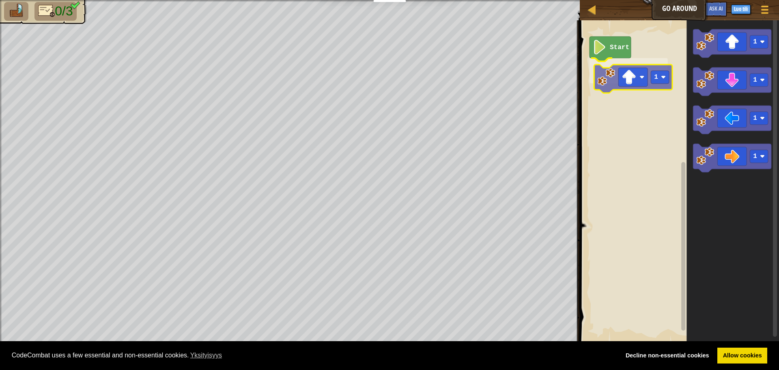
click at [636, 82] on div "Start 1 1 1 1 1 1" at bounding box center [678, 181] width 202 height 331
click at [660, 72] on image "Blocklyn työnäkymä" at bounding box center [659, 70] width 5 height 5
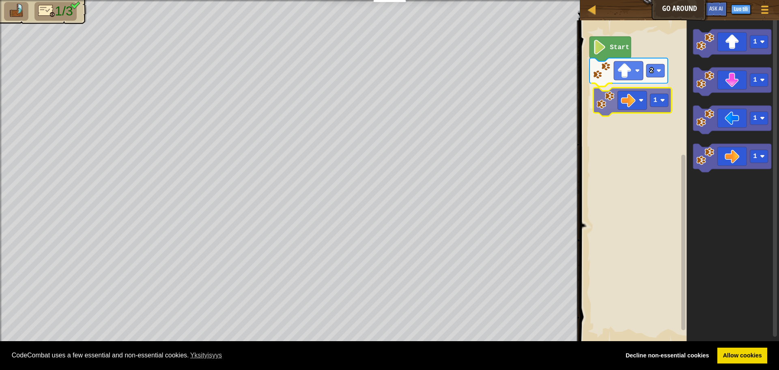
click at [635, 105] on div "Start 2 1 1 1 1 1 1" at bounding box center [678, 181] width 202 height 331
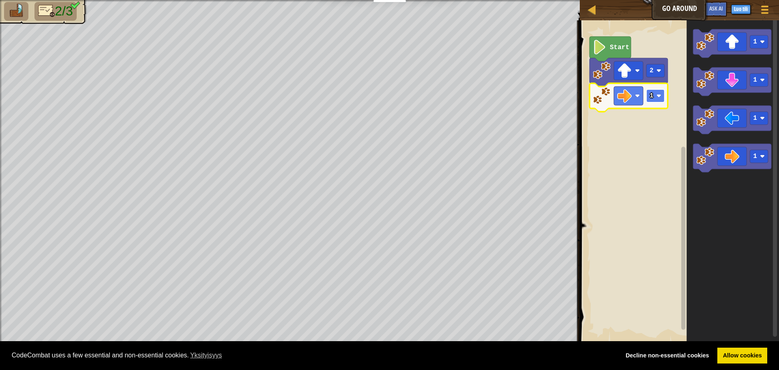
click at [656, 93] on rect "Blocklyn työnäkymä" at bounding box center [655, 95] width 18 height 13
click at [659, 98] on image "Blocklyn työnäkymä" at bounding box center [659, 95] width 5 height 5
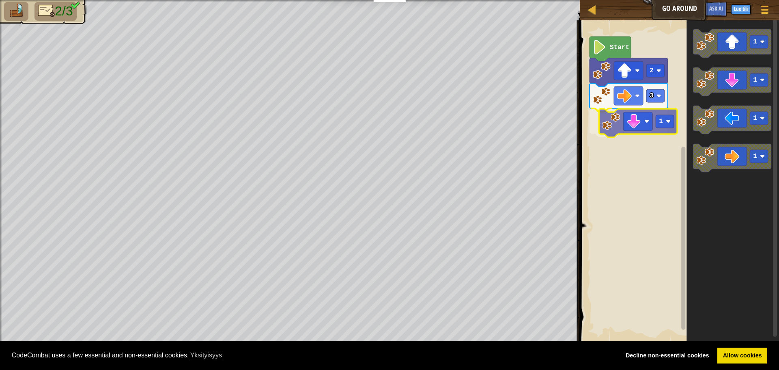
click at [645, 124] on div "Start 2 3 1 1 1 1 1 1" at bounding box center [678, 181] width 202 height 331
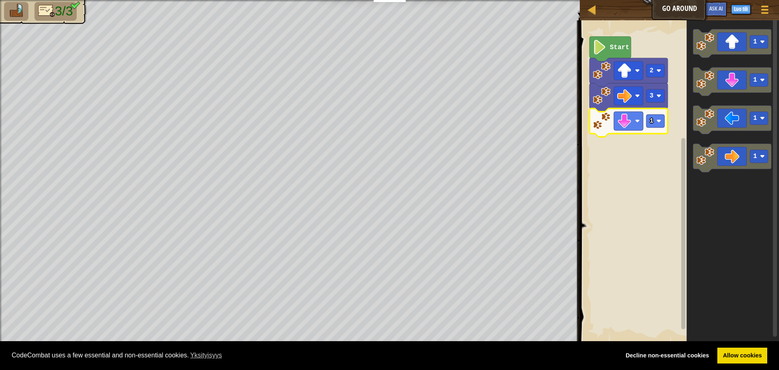
click at [657, 124] on rect "Blocklyn työnäkymä" at bounding box center [655, 120] width 18 height 13
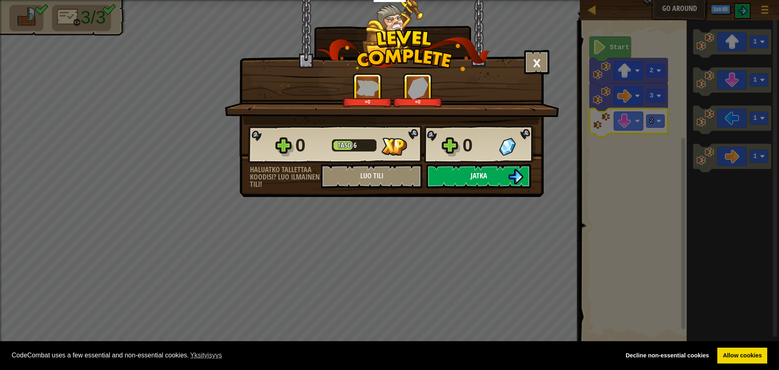
click at [479, 175] on span "Jatka" at bounding box center [479, 175] width 17 height 10
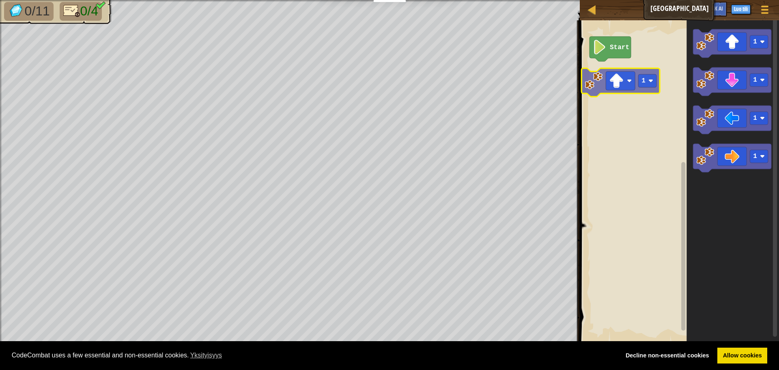
click at [636, 75] on div "Start 1 1 1 1 1 1" at bounding box center [678, 181] width 202 height 331
click at [659, 73] on image "Blocklyn työnäkymä" at bounding box center [659, 70] width 5 height 5
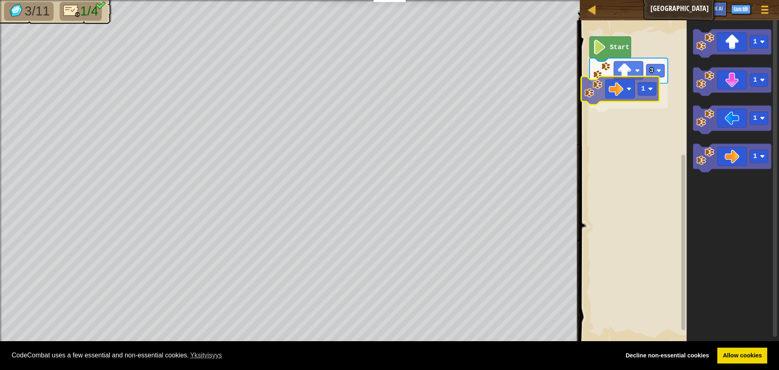
click at [625, 93] on div "Start 3 1 1 1 1 1 1" at bounding box center [678, 181] width 202 height 331
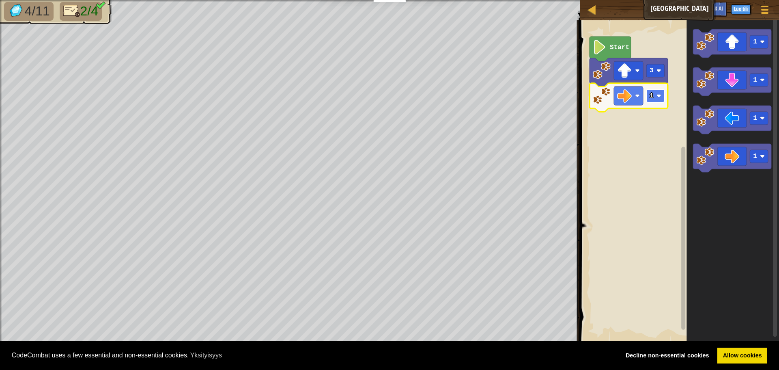
click at [659, 96] on image "Blocklyn työnäkymä" at bounding box center [659, 95] width 5 height 5
click at [652, 95] on text "4" at bounding box center [652, 95] width 4 height 7
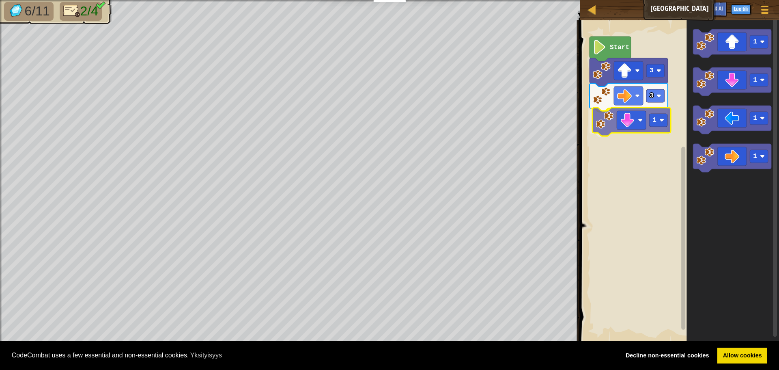
click at [631, 122] on div "Start 3 3 1 1 1 1 1 1" at bounding box center [678, 181] width 202 height 331
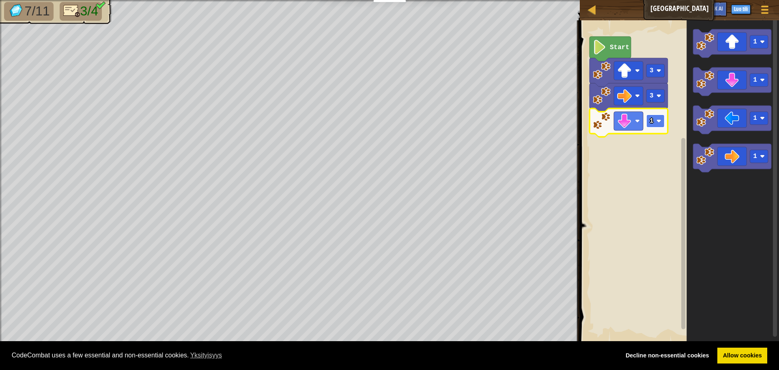
click at [656, 121] on rect "Blocklyn työnäkymä" at bounding box center [655, 120] width 18 height 13
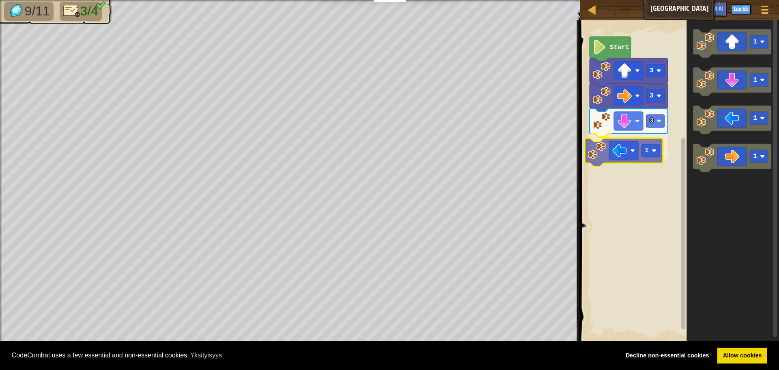
click at [620, 158] on div "Start 3 3 3 1 1 1 1 1 1" at bounding box center [678, 181] width 202 height 331
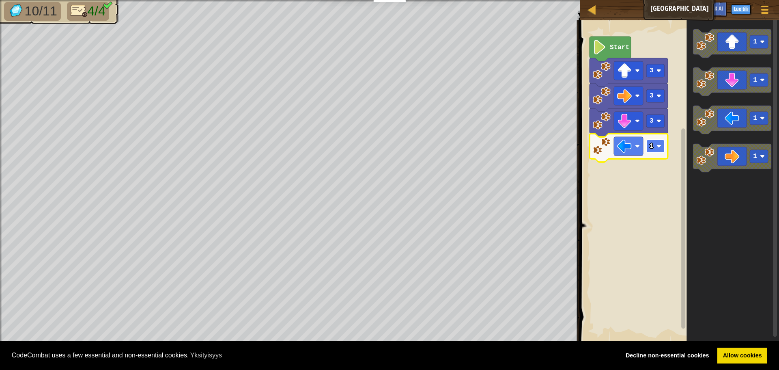
click at [657, 150] on rect "Blocklyn työnäkymä" at bounding box center [655, 146] width 18 height 13
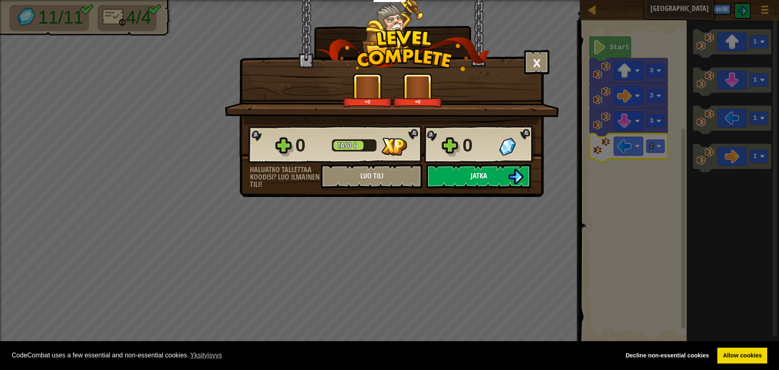
click at [472, 178] on span "Jatka" at bounding box center [479, 175] width 17 height 10
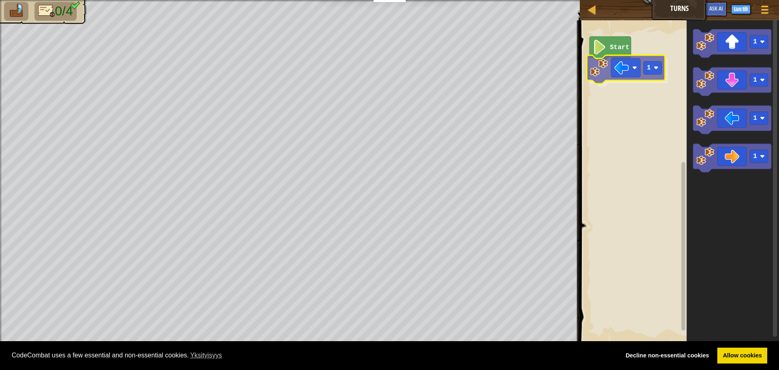
click at [635, 72] on div "Start 1 1 1 1 1 1" at bounding box center [678, 181] width 202 height 331
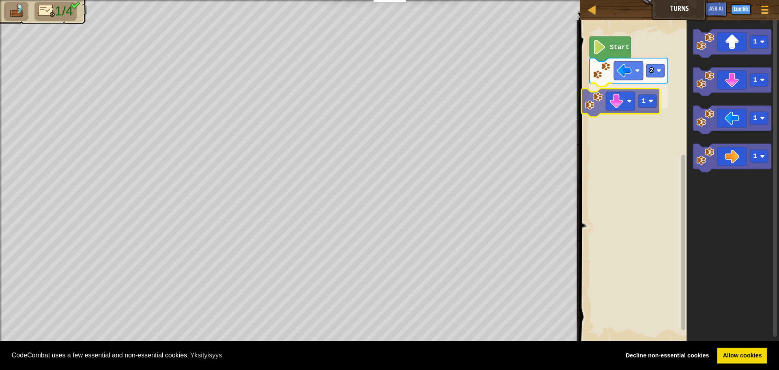
click at [640, 105] on div "Start 2 1 1 1 1 1 1" at bounding box center [678, 181] width 202 height 331
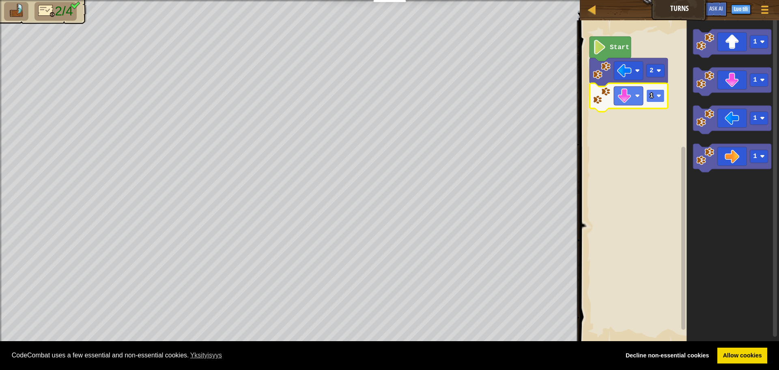
click at [661, 98] on image "Blocklyn työnäkymä" at bounding box center [659, 95] width 5 height 5
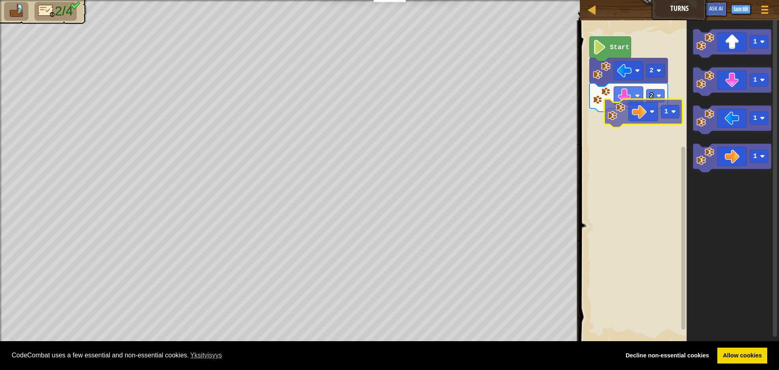
click at [641, 115] on div "Start 2 2 1 1 1 1 1" at bounding box center [678, 181] width 202 height 331
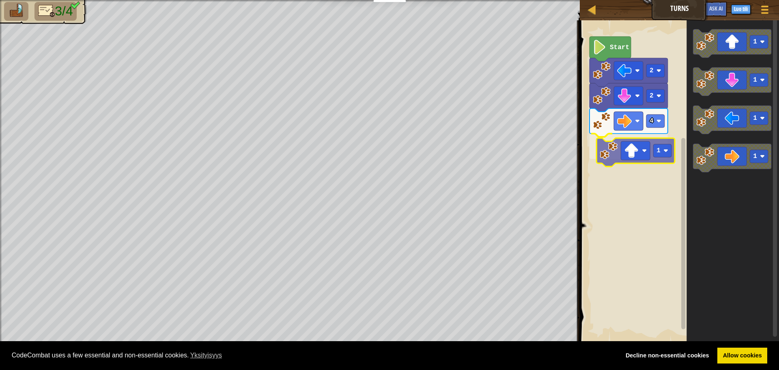
click at [638, 157] on div "Start 2 2 4 1 1 1 1 1 1" at bounding box center [678, 181] width 202 height 331
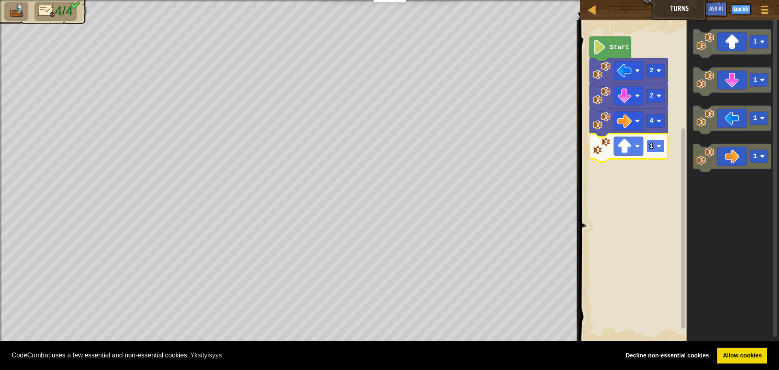
click at [654, 150] on rect "Blocklyn työnäkymä" at bounding box center [655, 146] width 18 height 13
click at [659, 145] on image "Blocklyn työnäkymä" at bounding box center [659, 146] width 5 height 5
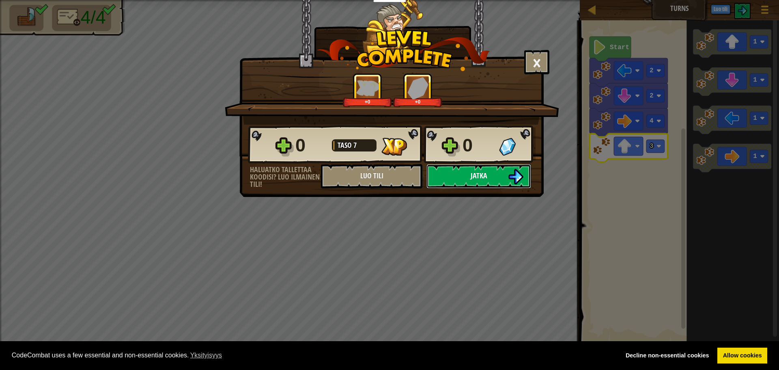
click at [463, 177] on button "Jatka" at bounding box center [479, 176] width 105 height 24
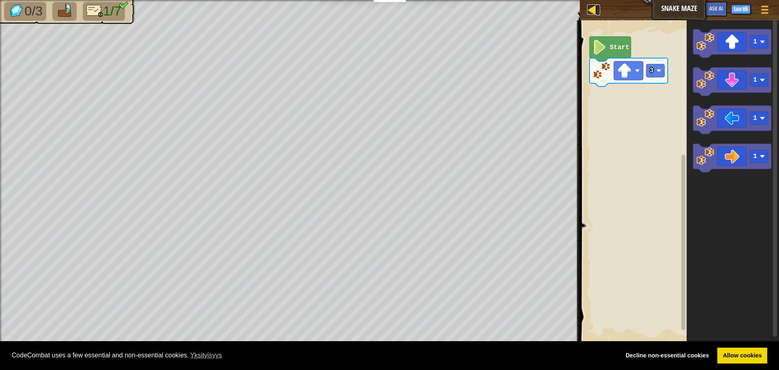
click at [595, 11] on div at bounding box center [592, 9] width 10 height 10
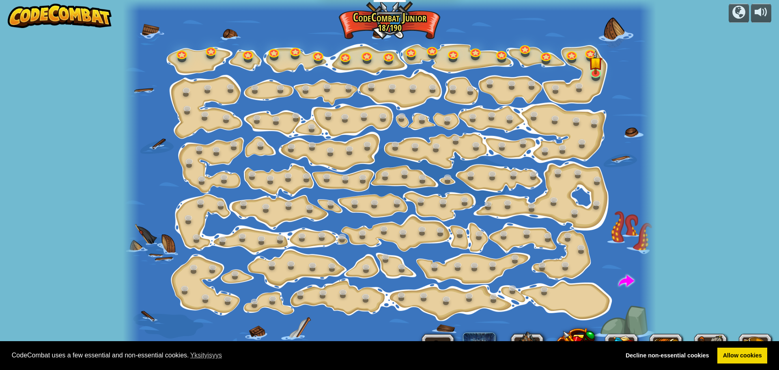
select select "fi"
click at [442, 232] on link at bounding box center [441, 230] width 16 height 16
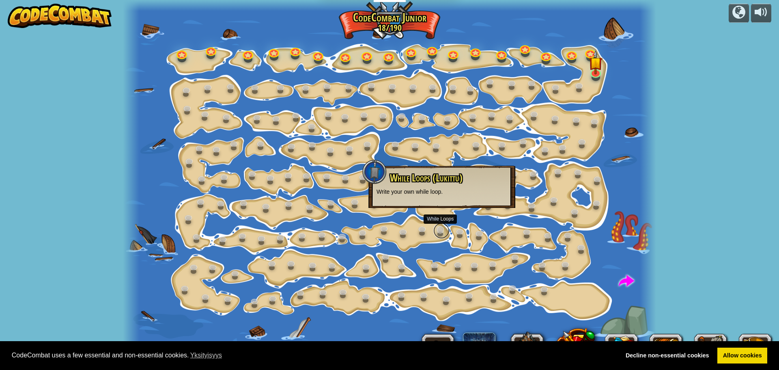
click at [441, 232] on link at bounding box center [441, 230] width 16 height 16
click at [728, 358] on link "Allow cookies" at bounding box center [742, 355] width 50 height 16
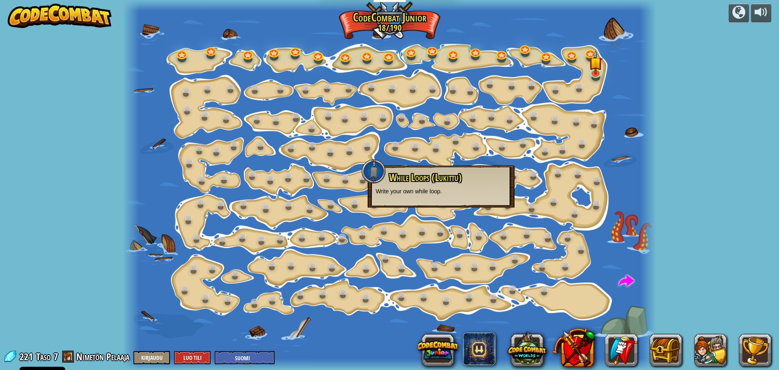
click at [373, 170] on div at bounding box center [374, 171] width 24 height 24
click at [280, 136] on div at bounding box center [389, 185] width 533 height 370
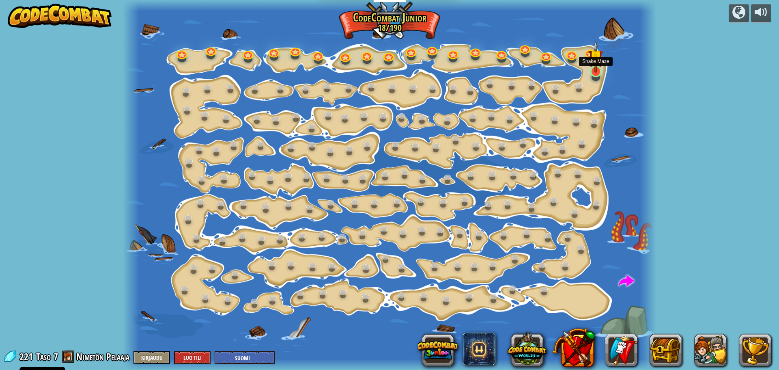
click at [593, 70] on img at bounding box center [596, 57] width 14 height 32
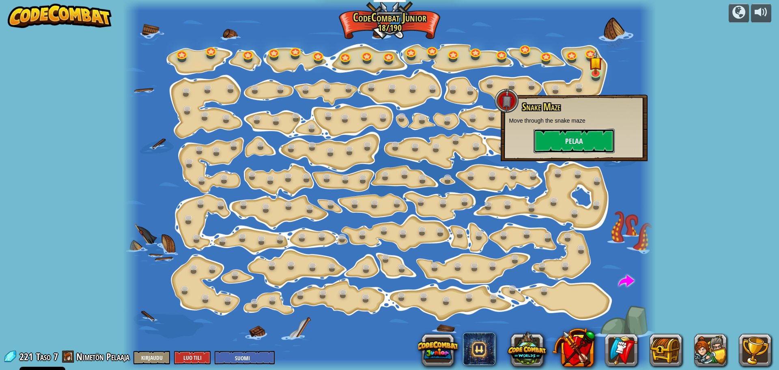
click at [575, 147] on button "Pelaa" at bounding box center [574, 141] width 81 height 24
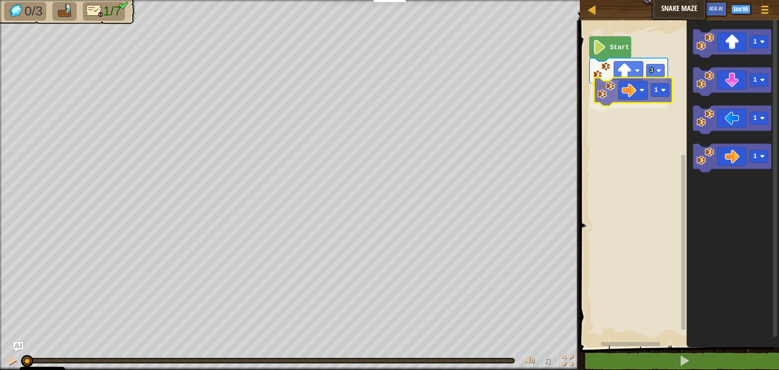
click at [642, 89] on div "3 1 Start 1 1 1 1 1" at bounding box center [678, 181] width 202 height 331
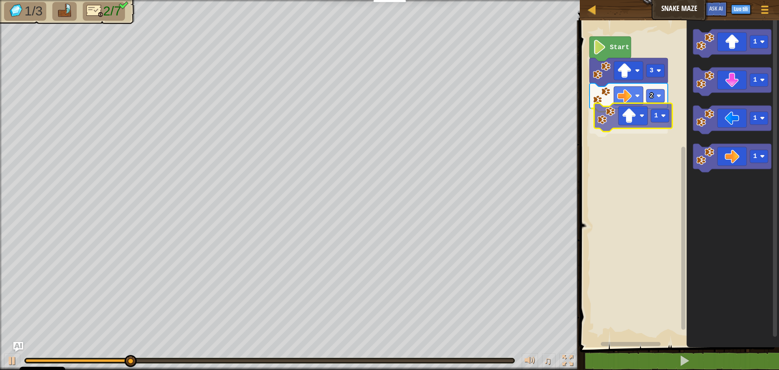
click at [638, 123] on div "Start 3 2 1 1 1 1 1 1" at bounding box center [678, 181] width 202 height 331
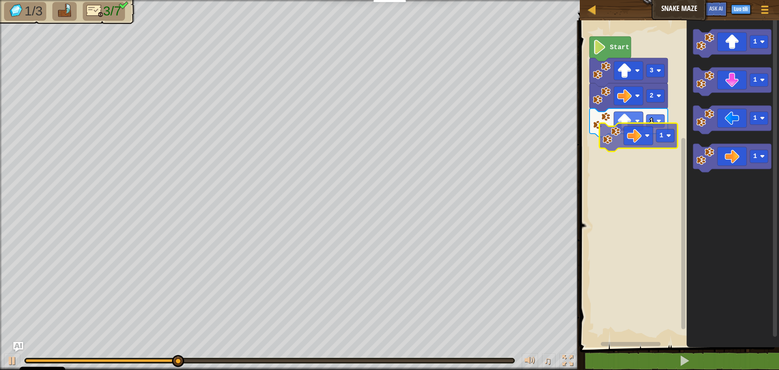
click at [641, 138] on div "Start 3 2 1 1 1 1 1 1" at bounding box center [678, 181] width 202 height 331
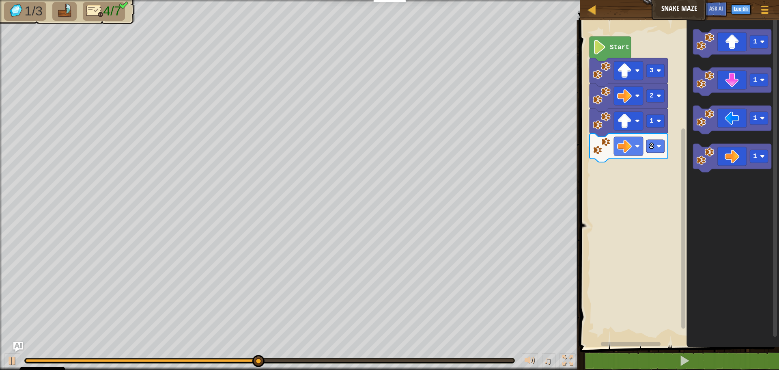
click at [631, 172] on div "Start 3 2 1 2 1 1 1 1" at bounding box center [678, 181] width 202 height 331
click at [653, 161] on div "Start 3 2 1 2 1 1 1 1" at bounding box center [678, 181] width 202 height 331
click at [627, 159] on div "Start 3 2 1 2 1 1 1 1" at bounding box center [678, 181] width 202 height 331
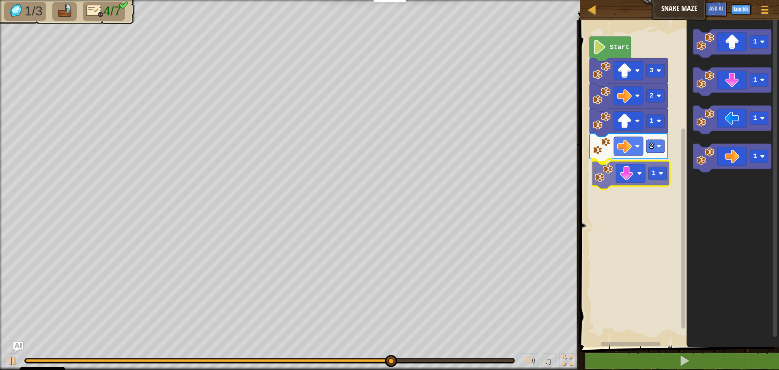
click at [608, 178] on div "Start 3 2 1 2 1 1 1 1 1 1" at bounding box center [678, 181] width 202 height 331
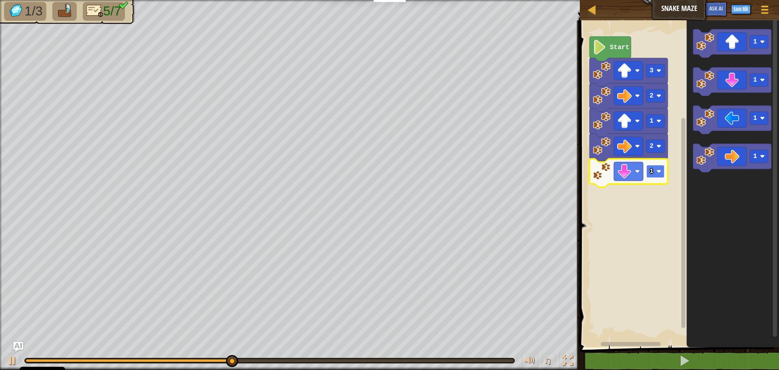
click at [656, 171] on rect "Blocklyn työnäkymä" at bounding box center [655, 171] width 18 height 13
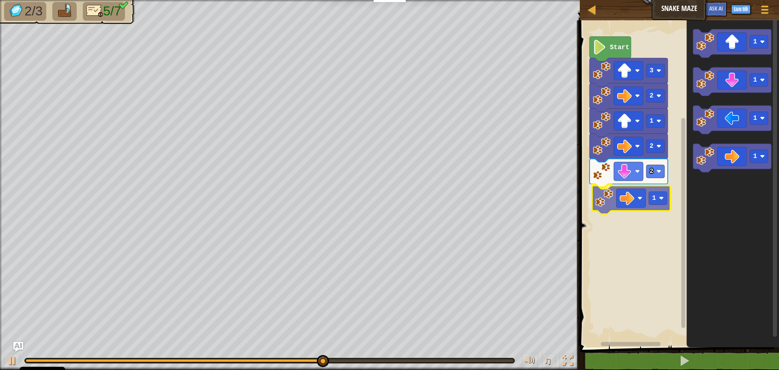
click at [608, 197] on div "Start 3 2 1 2 2 1 1 1 1 1 1" at bounding box center [678, 181] width 202 height 331
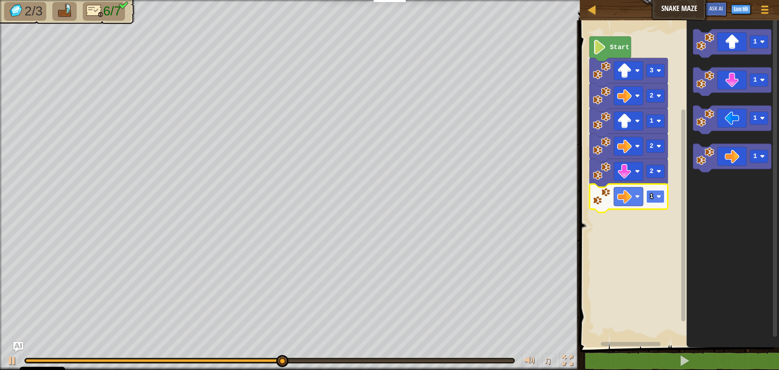
click at [654, 198] on rect "Blocklyn työnäkymä" at bounding box center [655, 196] width 18 height 13
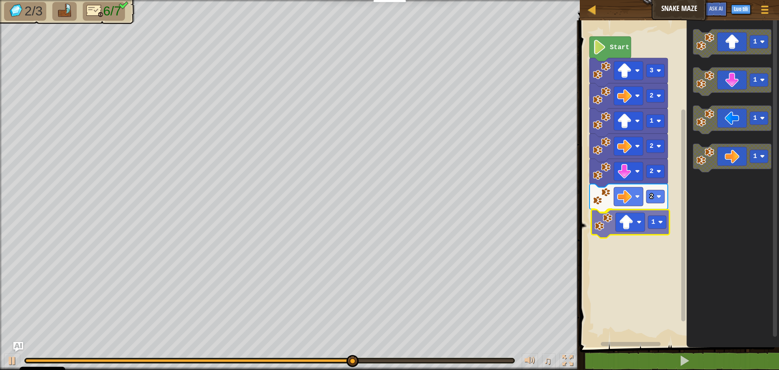
click at [624, 225] on div "Start 3 2 1 2 2 2 1 1 1 1 1 1" at bounding box center [678, 181] width 202 height 331
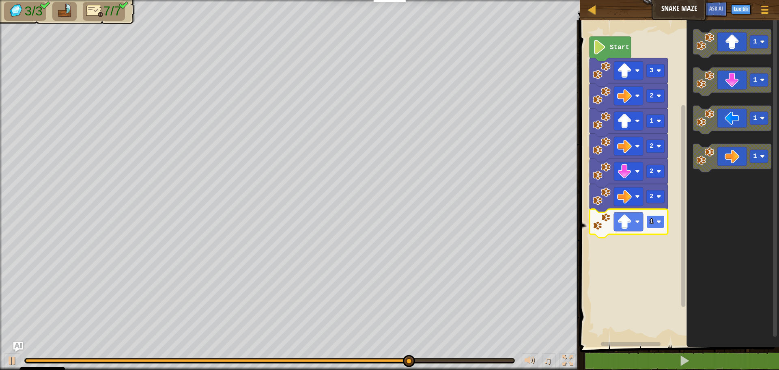
click at [656, 223] on rect "Blocklyn työnäkymä" at bounding box center [655, 221] width 18 height 13
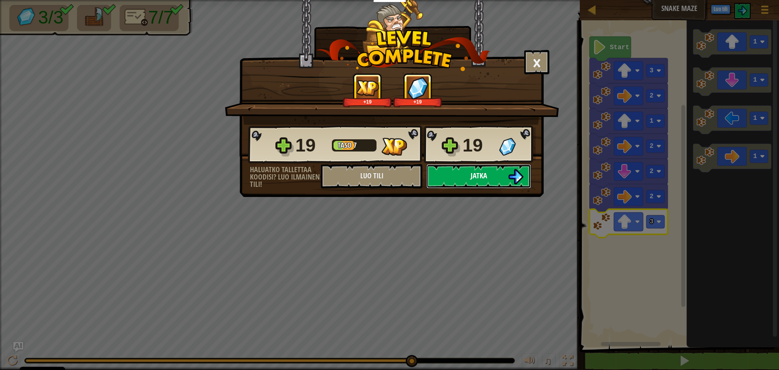
click at [472, 175] on span "Jatka" at bounding box center [479, 175] width 17 height 10
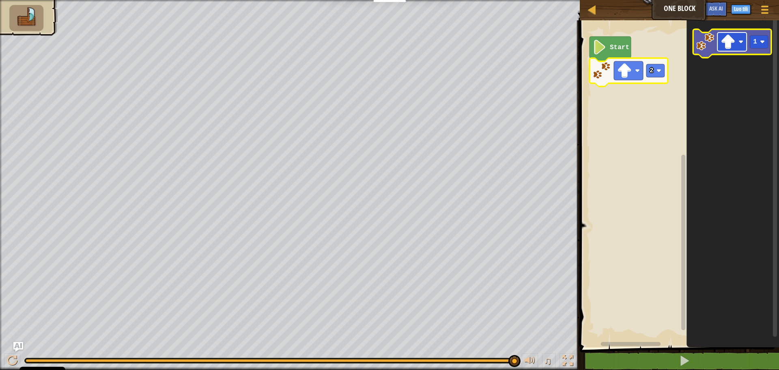
click at [730, 50] on rect "Blocklyn työnäkymä" at bounding box center [731, 41] width 29 height 19
click at [731, 47] on image "Blocklyn työnäkymä" at bounding box center [728, 41] width 15 height 15
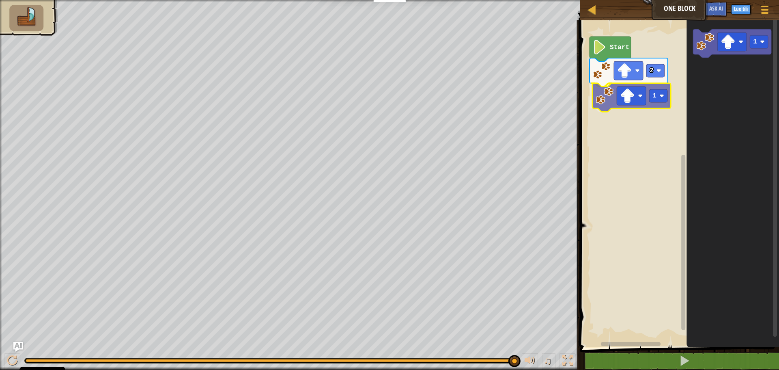
click at [606, 95] on div "Start 2 1 1 1" at bounding box center [678, 181] width 202 height 331
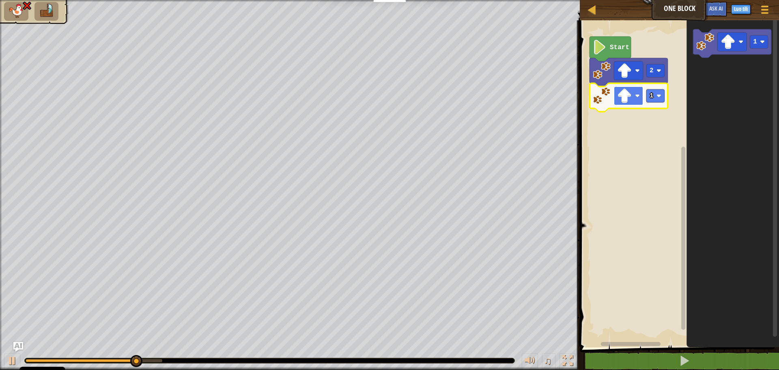
click at [631, 96] on image "Blocklyn työnäkymä" at bounding box center [624, 95] width 15 height 15
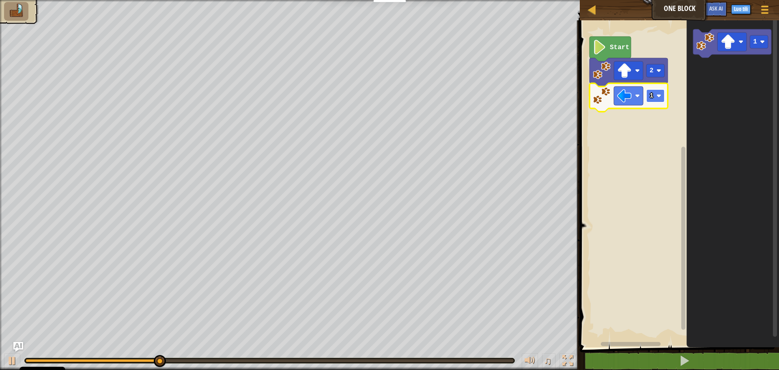
click at [656, 97] on rect "Blocklyn työnäkymä" at bounding box center [655, 95] width 18 height 13
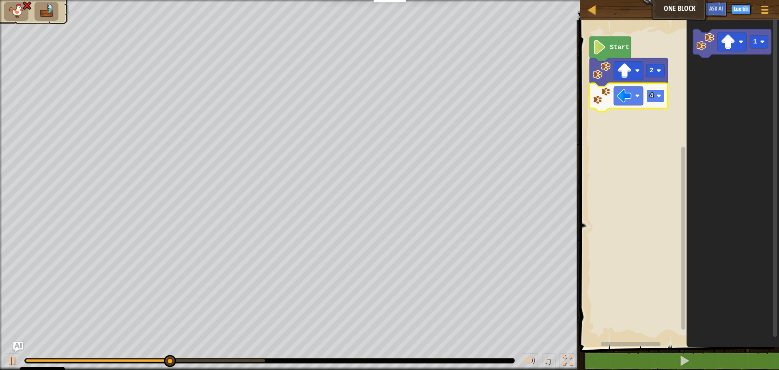
click at [659, 97] on image "Blocklyn työnäkymä" at bounding box center [659, 95] width 5 height 5
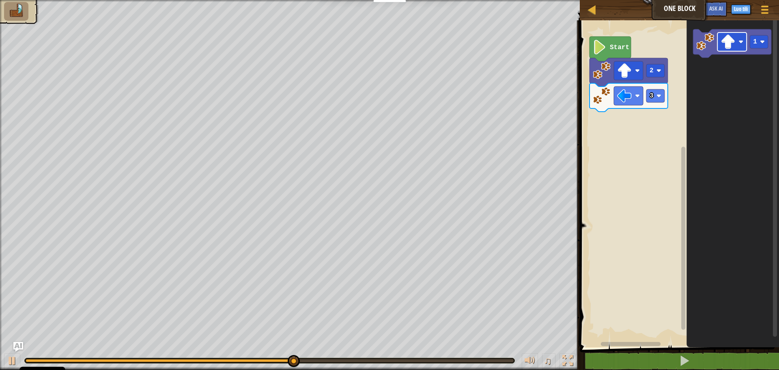
click at [720, 65] on icon "1" at bounding box center [733, 181] width 93 height 331
click at [736, 40] on rect "Blocklyn työnäkymä" at bounding box center [731, 41] width 29 height 19
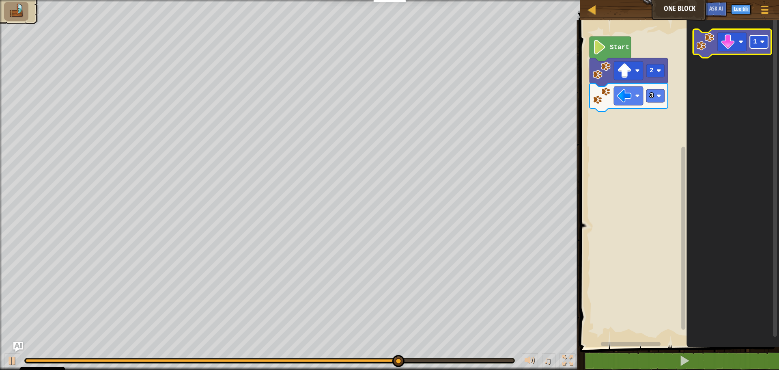
click at [755, 47] on rect "Blocklyn työnäkymä" at bounding box center [759, 41] width 18 height 13
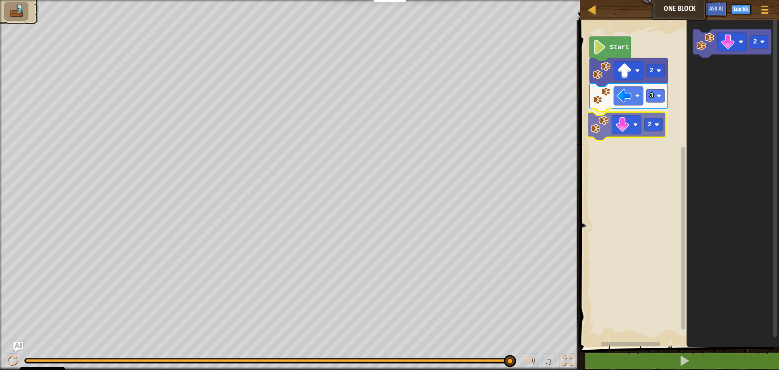
click at [604, 129] on div "Start 2 3 2 2 2" at bounding box center [678, 181] width 202 height 331
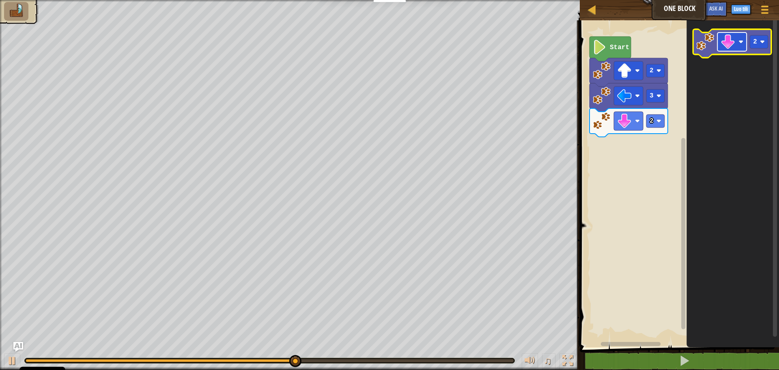
click at [738, 45] on rect "Blocklyn työnäkymä" at bounding box center [731, 41] width 29 height 19
click at [759, 45] on rect "Blocklyn työnäkymä" at bounding box center [759, 41] width 18 height 13
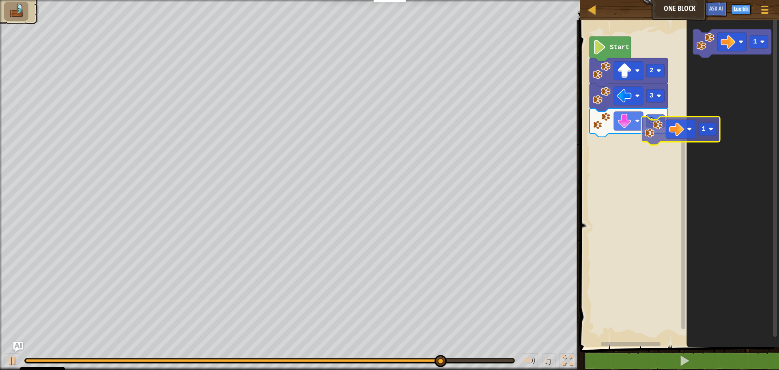
click at [610, 149] on div "Start 2 3 2 1 1" at bounding box center [678, 181] width 202 height 331
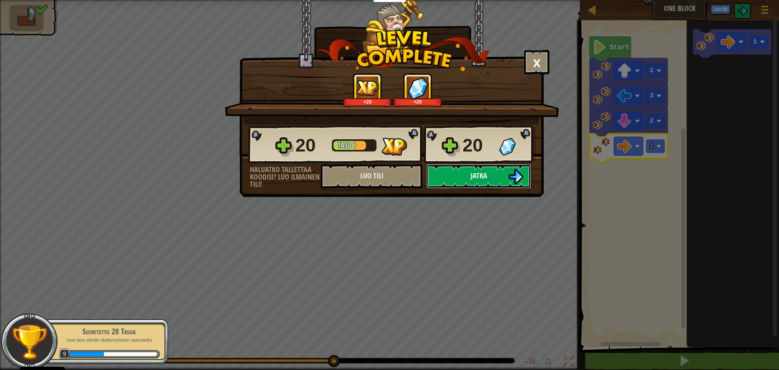
click at [479, 173] on span "Jatka" at bounding box center [479, 175] width 17 height 10
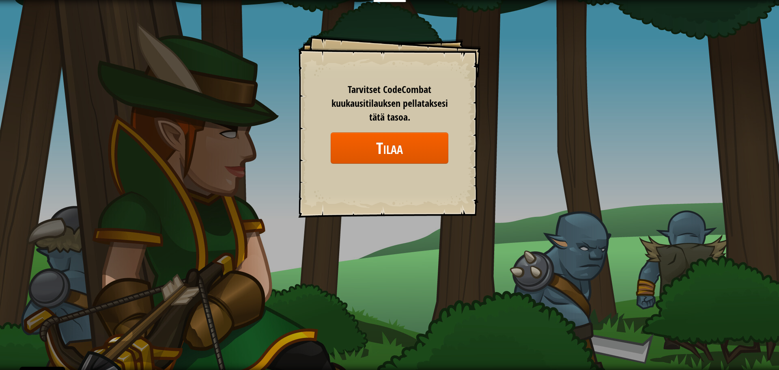
click at [389, 80] on div "Goals Start Level Virhe ladattaessa tietoja palvelimelta Tarvitset CodeCombat k…" at bounding box center [389, 126] width 183 height 183
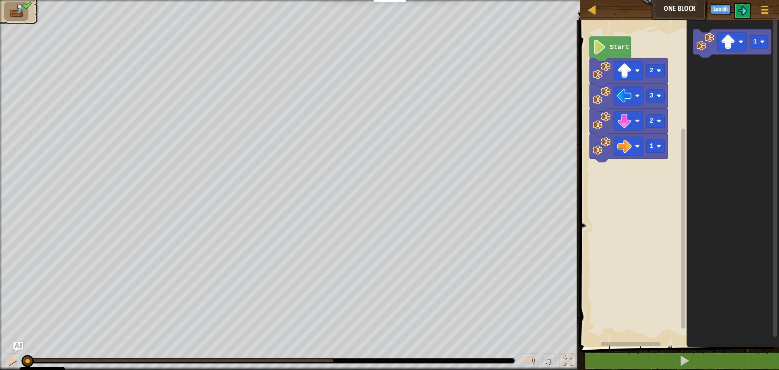
click at [18, 11] on img at bounding box center [16, 11] width 17 height 14
click at [593, 15] on div at bounding box center [592, 9] width 10 height 10
select select "fi"
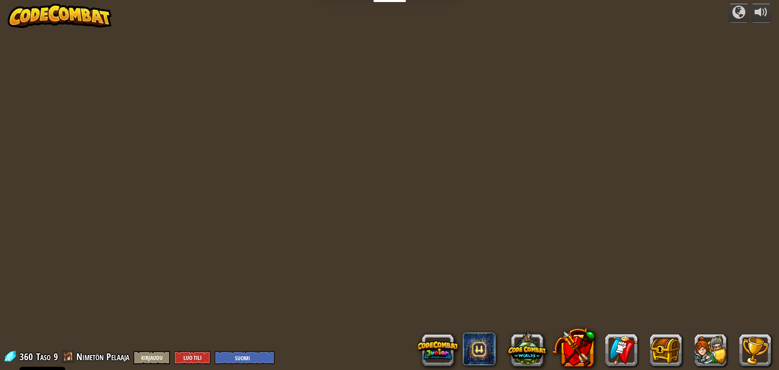
select select "fi"
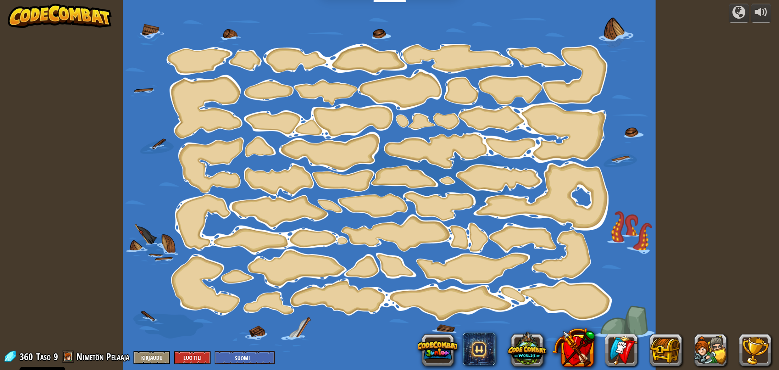
select select "fi"
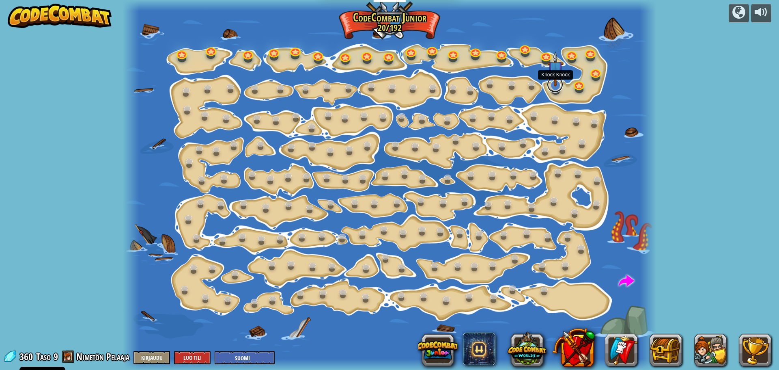
click at [556, 87] on link at bounding box center [555, 84] width 16 height 16
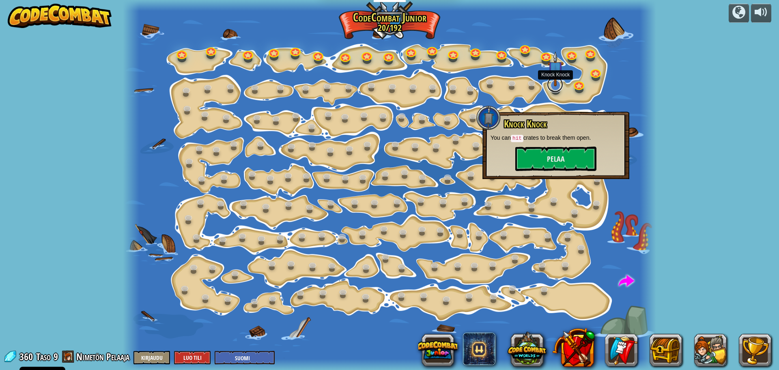
click at [558, 88] on link at bounding box center [555, 84] width 16 height 16
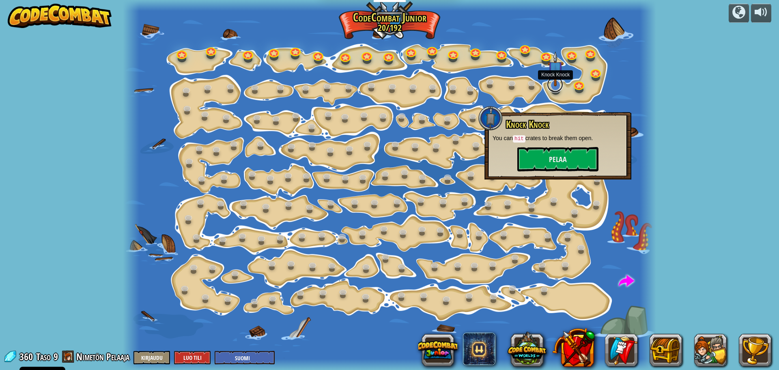
click at [555, 88] on link at bounding box center [555, 84] width 16 height 16
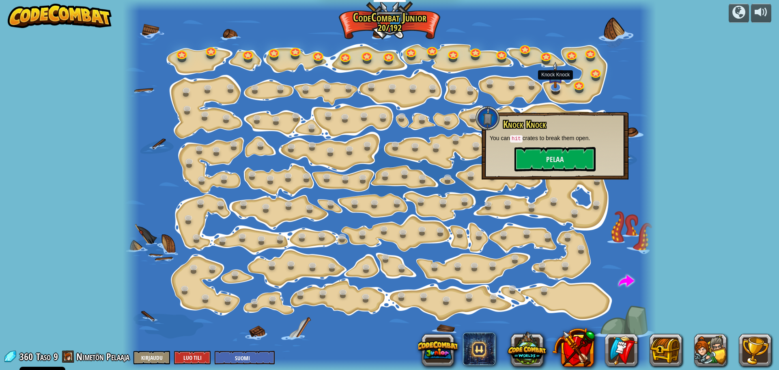
click at [482, 107] on div at bounding box center [488, 118] width 24 height 24
click at [492, 123] on div at bounding box center [488, 118] width 24 height 24
click at [577, 79] on div "Step Change Change step arguments. 15a. Step Change A (practice) Go Smart Now w…" at bounding box center [389, 185] width 533 height 370
click at [481, 119] on div at bounding box center [488, 118] width 24 height 24
click at [443, 150] on link at bounding box center [437, 146] width 16 height 16
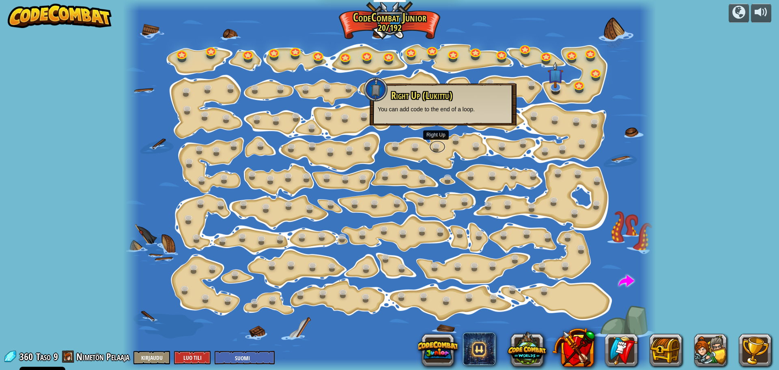
drag, startPoint x: 439, startPoint y: 144, endPoint x: 443, endPoint y: 156, distance: 12.8
click at [439, 145] on link at bounding box center [437, 146] width 16 height 12
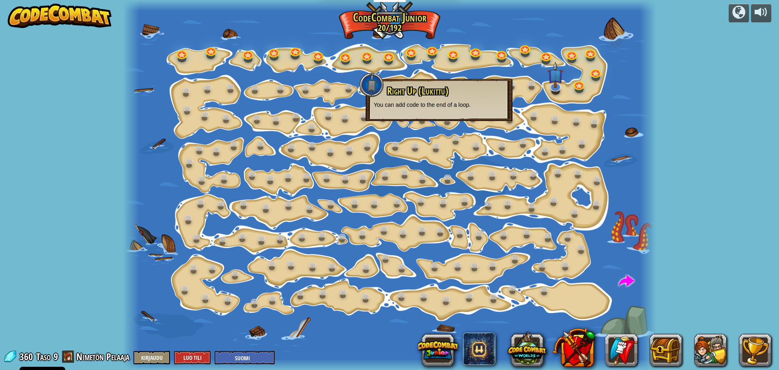
drag, startPoint x: 451, startPoint y: 168, endPoint x: 130, endPoint y: 164, distance: 320.6
click at [450, 167] on div at bounding box center [389, 185] width 533 height 370
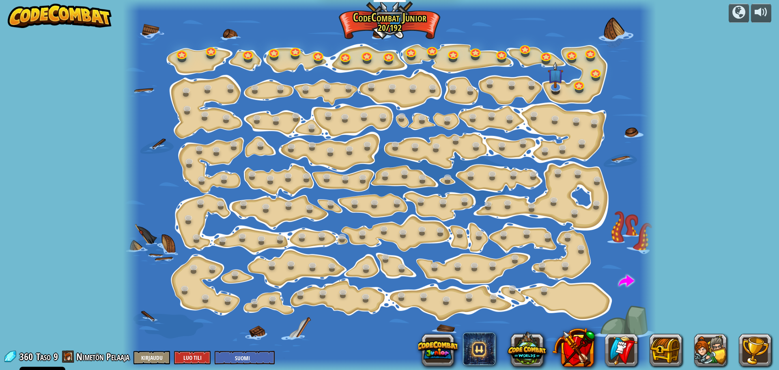
click at [166, 166] on div at bounding box center [389, 185] width 533 height 370
